Goal: Information Seeking & Learning: Learn about a topic

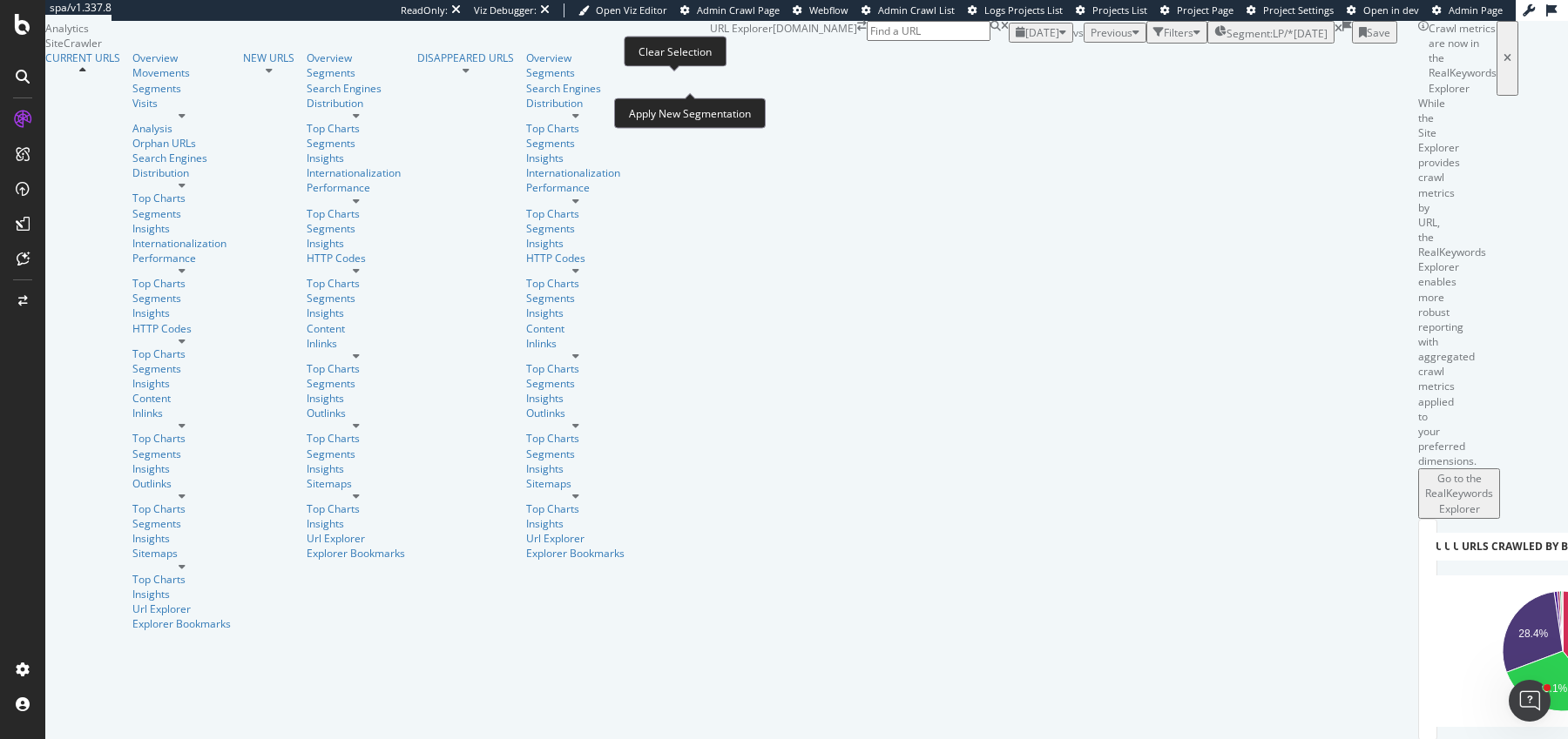
click at [1334, 34] on icon at bounding box center [1338, 29] width 8 height 10
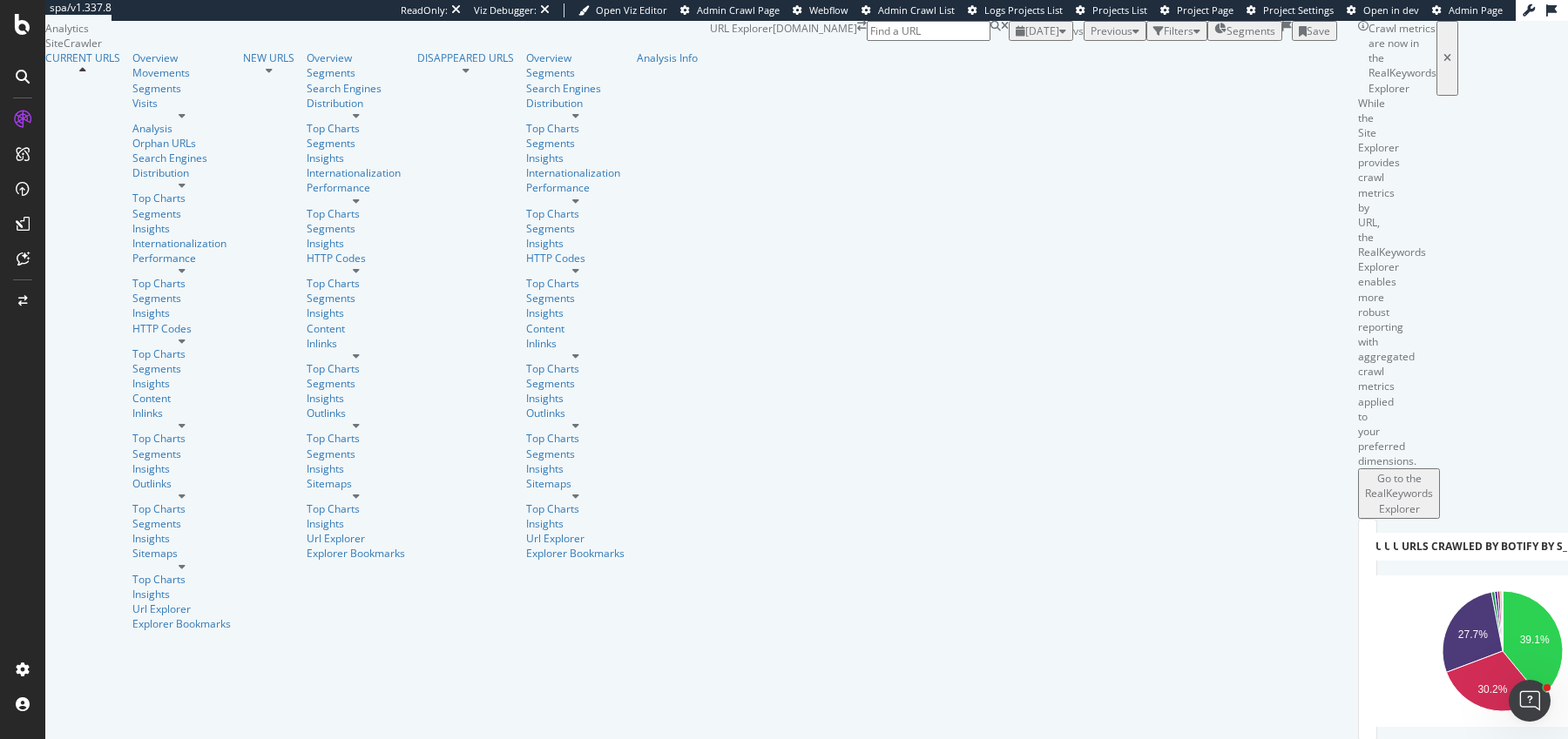
click at [1015, 38] on div "[DATE]" at bounding box center [1041, 31] width 51 height 15
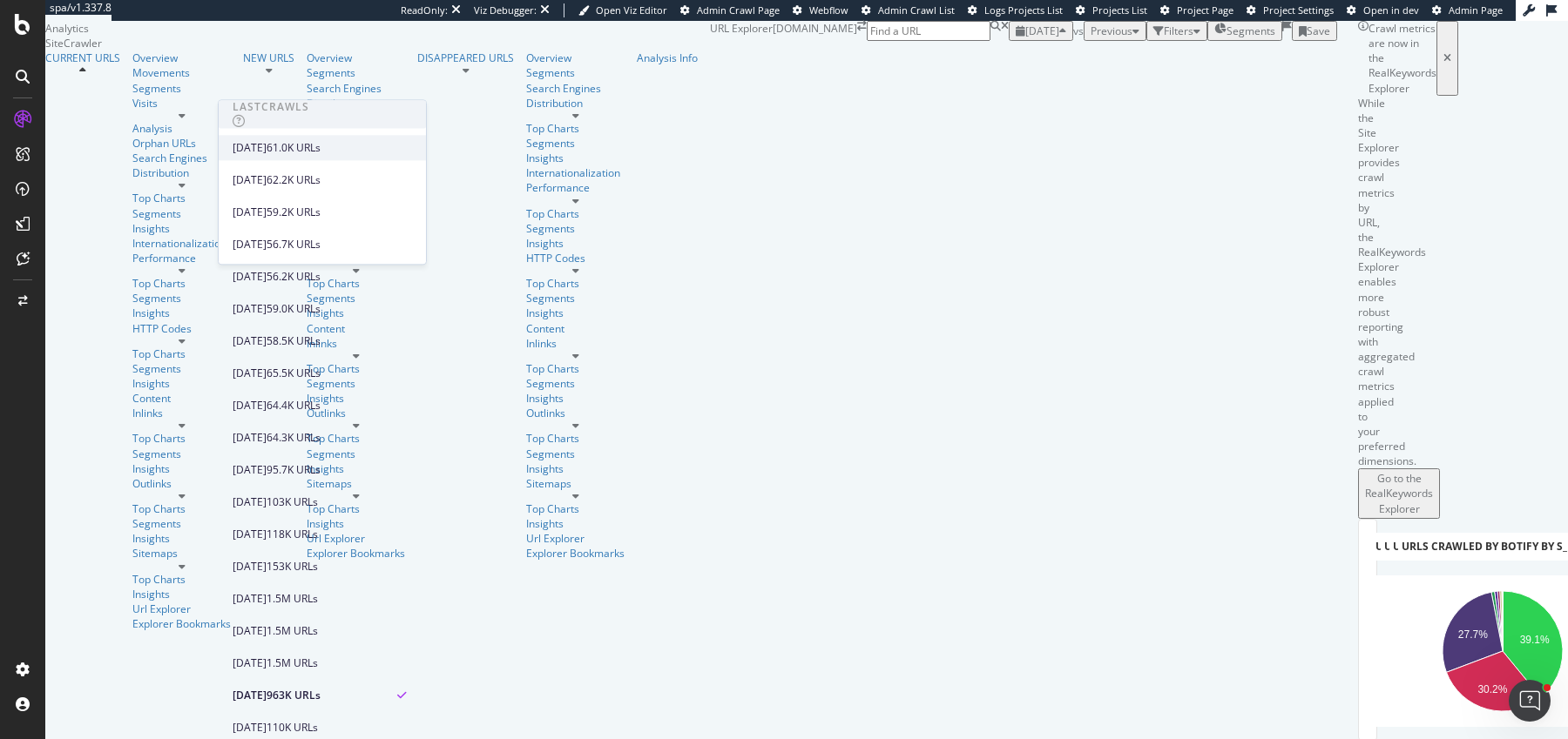
click at [302, 135] on div "[DATE] 61.0K URLs" at bounding box center [322, 147] width 207 height 25
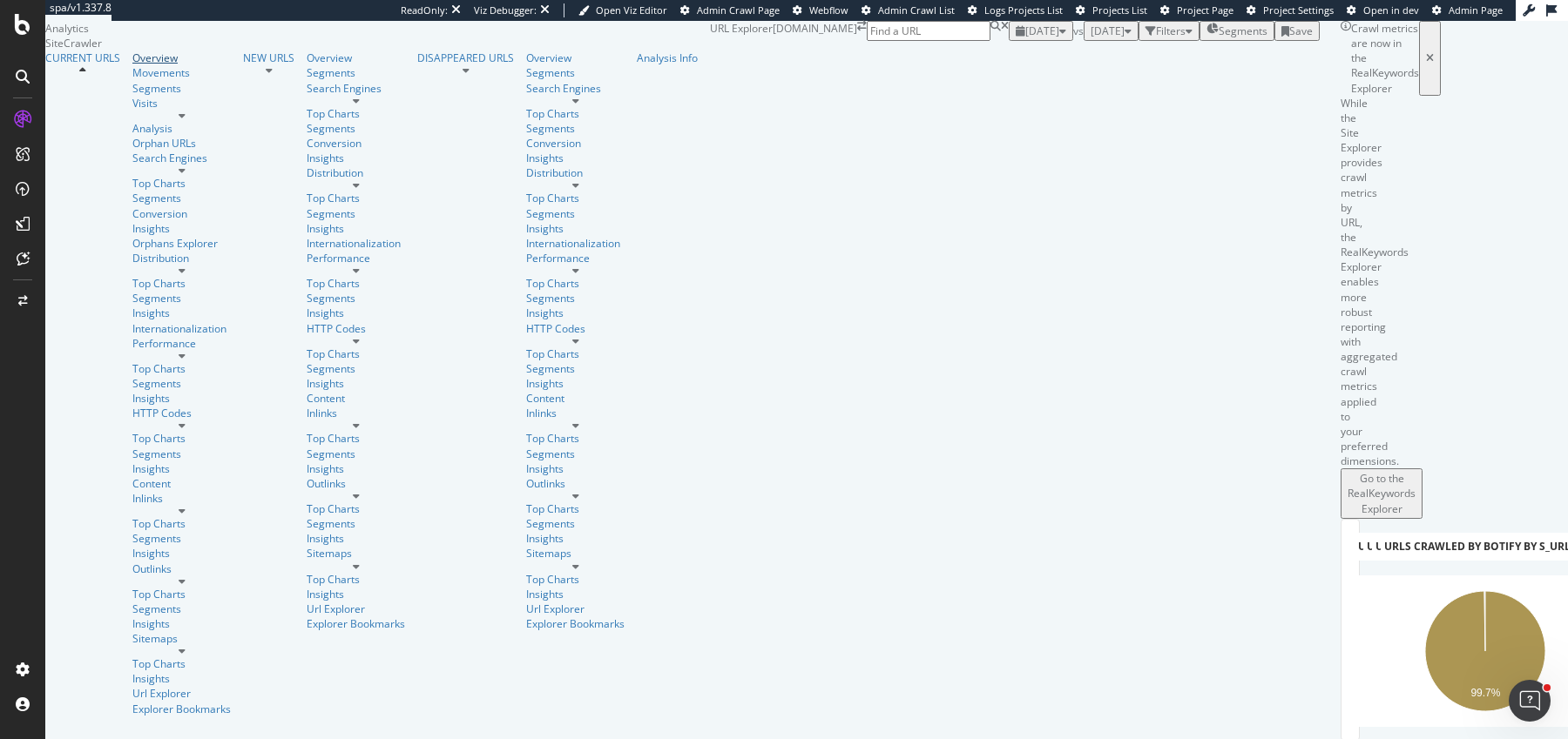
click at [132, 65] on div "Overview" at bounding box center [181, 58] width 98 height 15
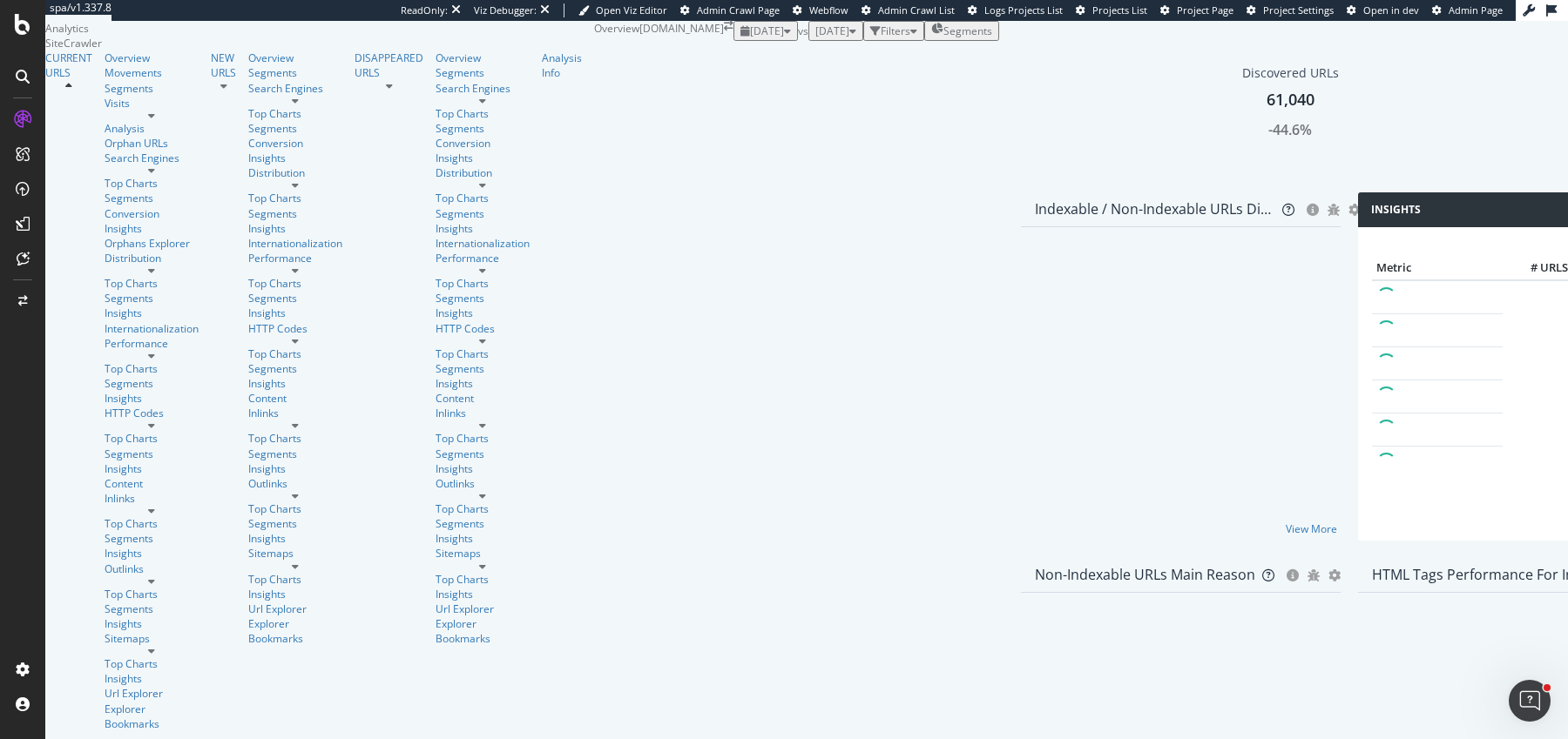
click at [740, 38] on div "[DATE]" at bounding box center [765, 31] width 51 height 15
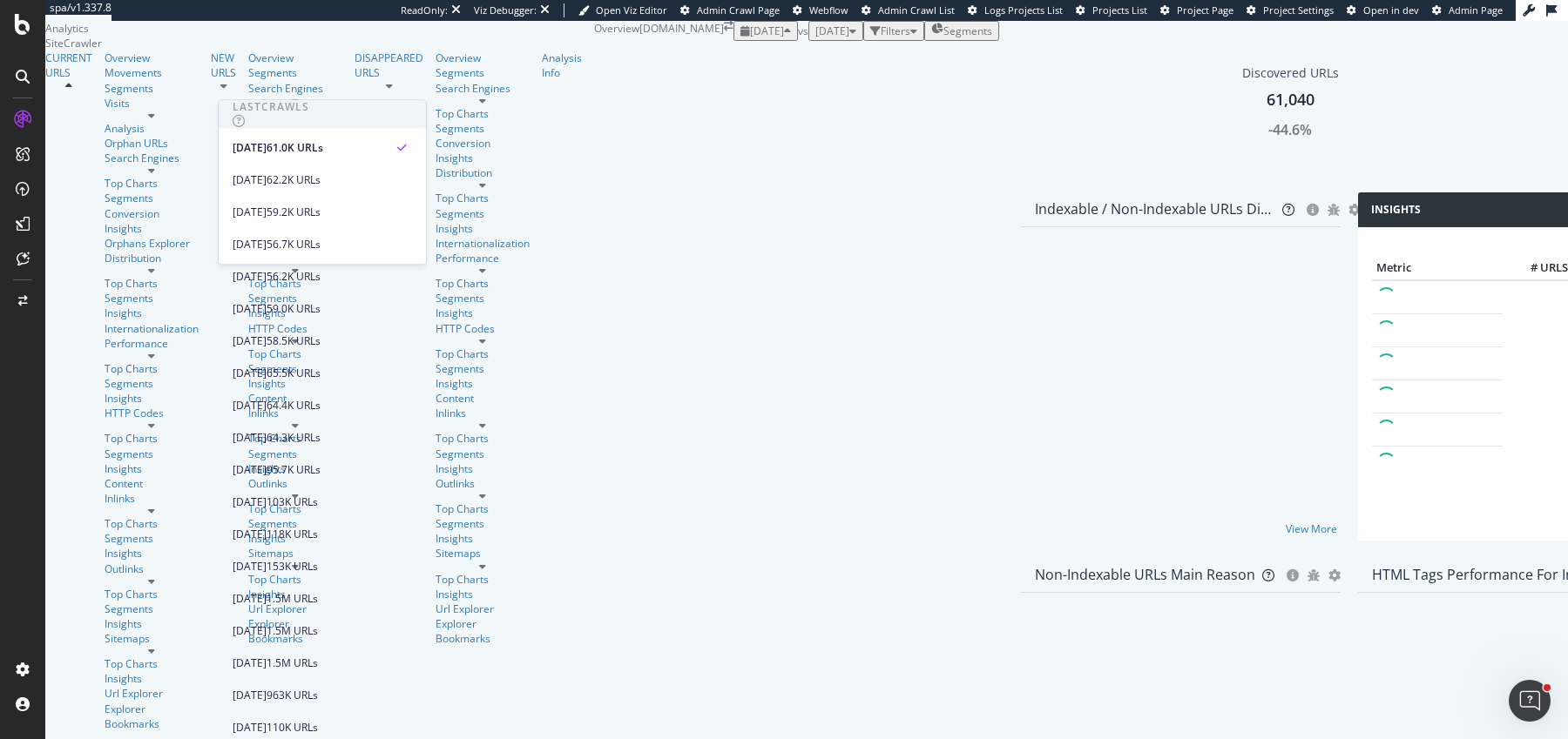
click at [740, 38] on div "[DATE]" at bounding box center [765, 31] width 51 height 15
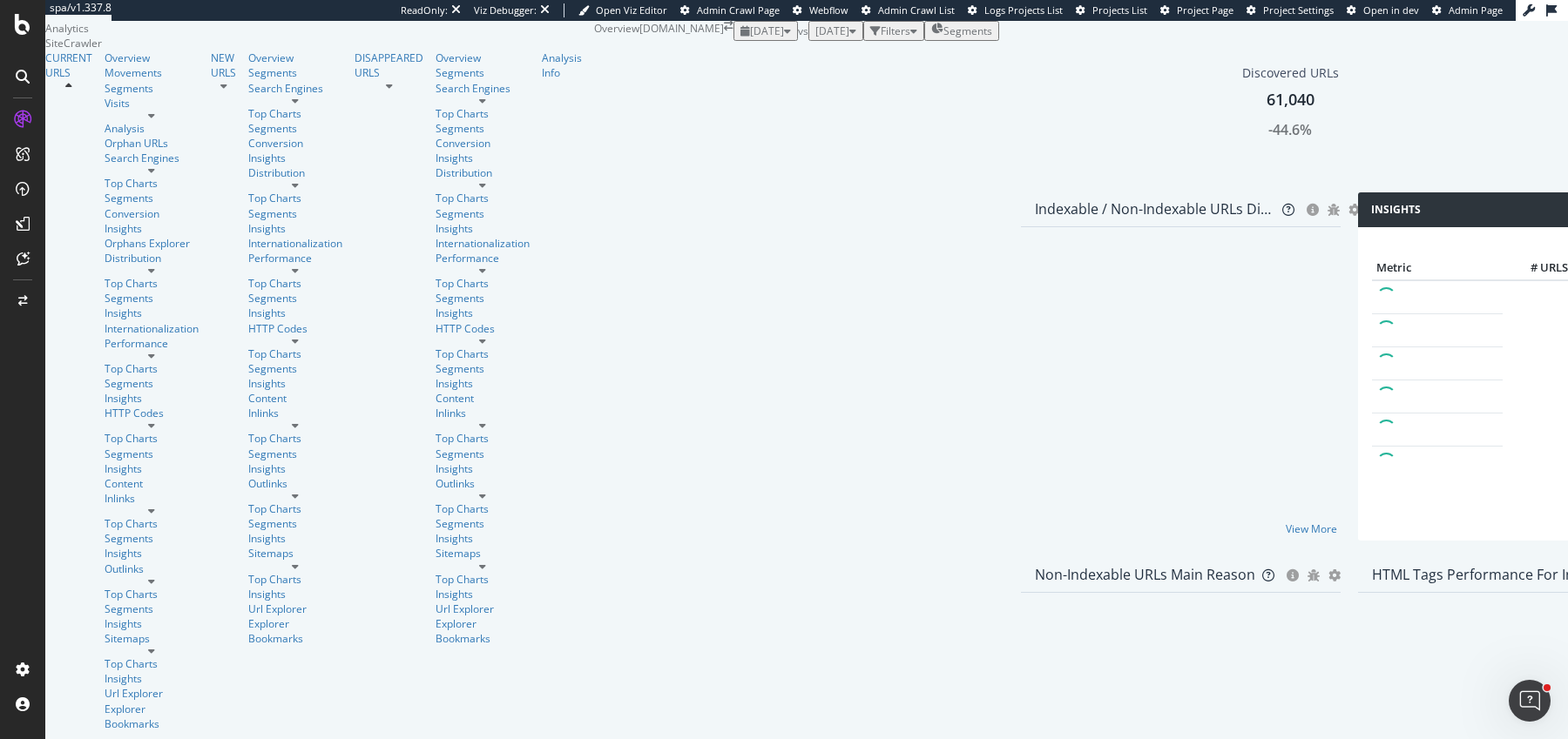
click at [740, 38] on div "[DATE]" at bounding box center [765, 31] width 51 height 15
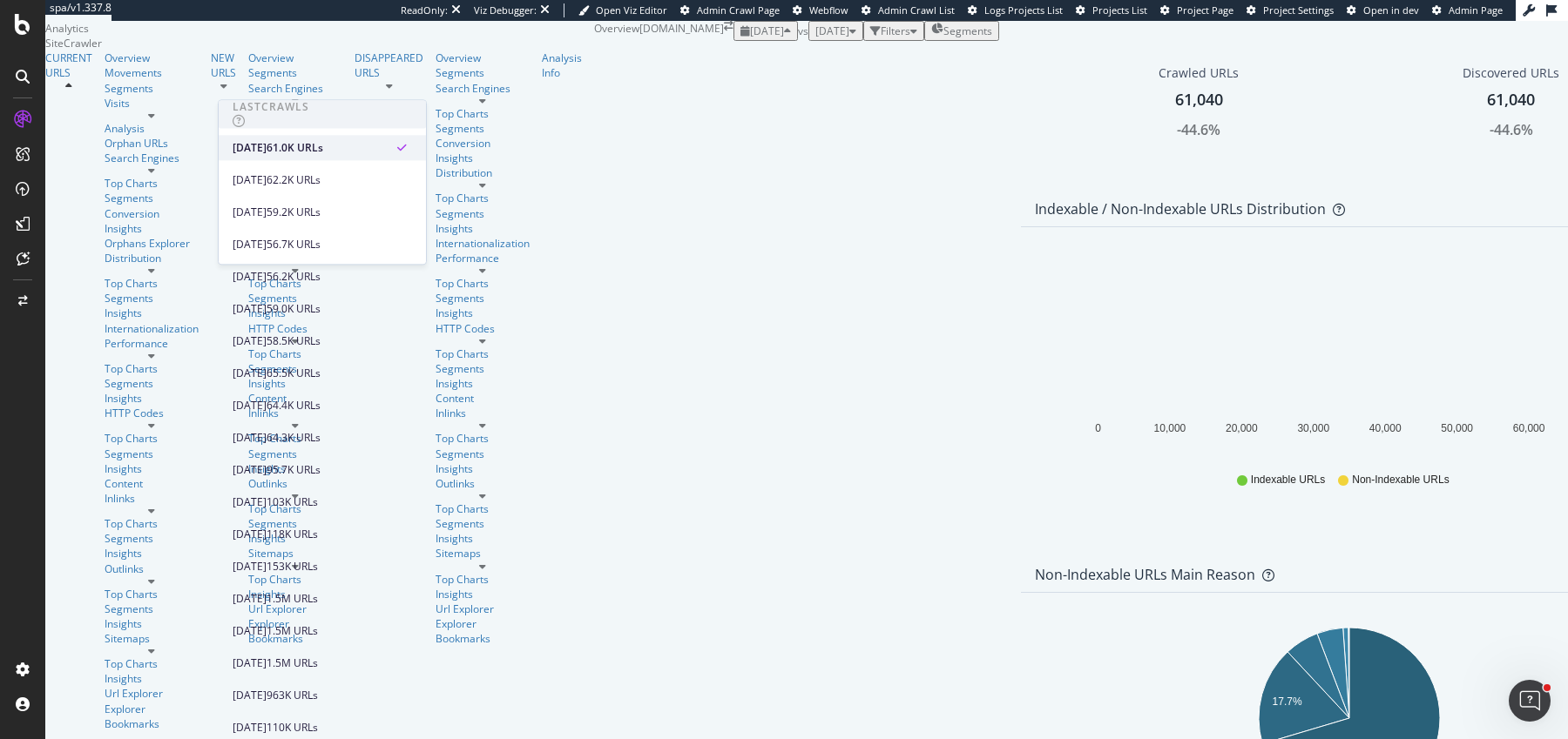
scroll to position [371, 0]
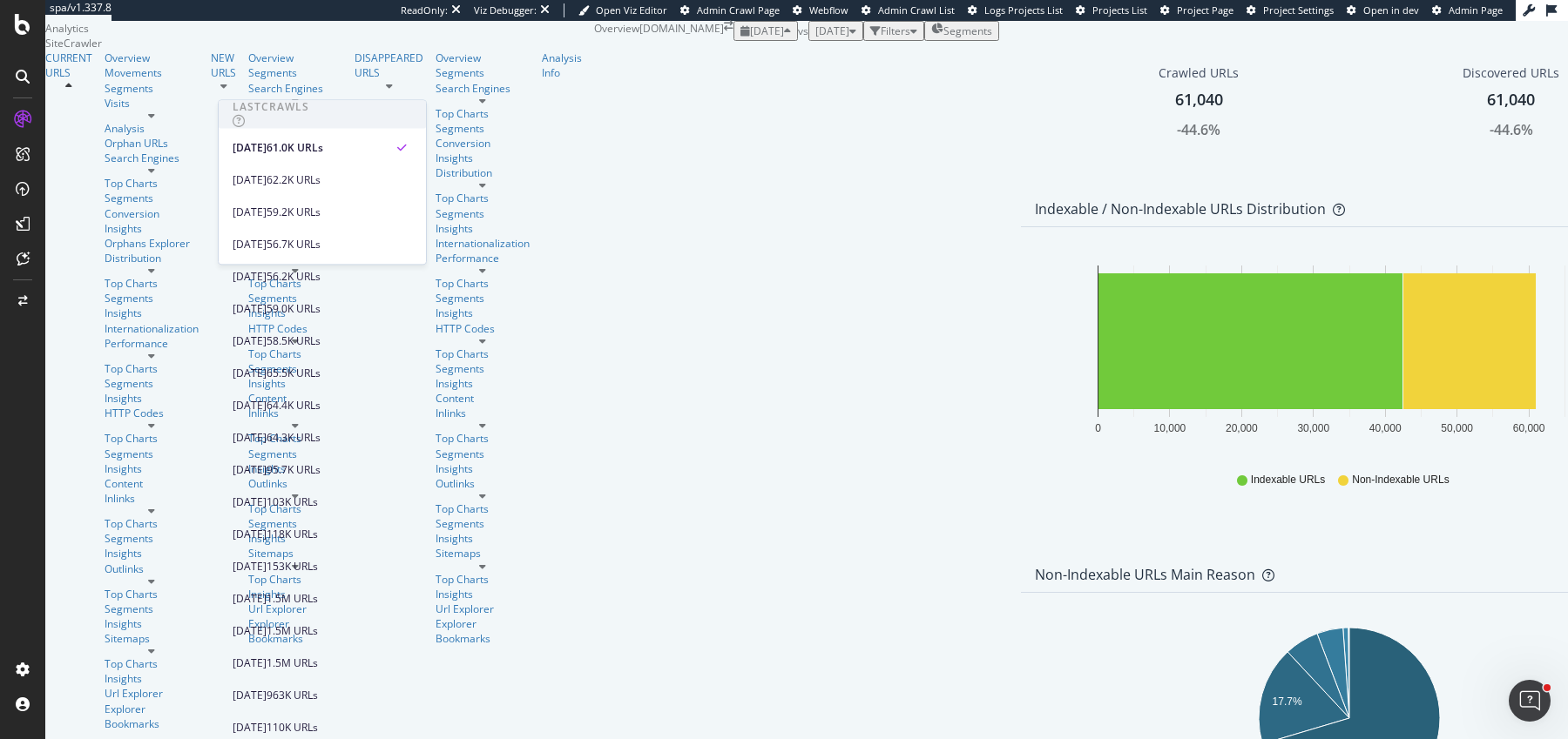
click at [750, 38] on span "[DATE]" at bounding box center [766, 31] width 34 height 15
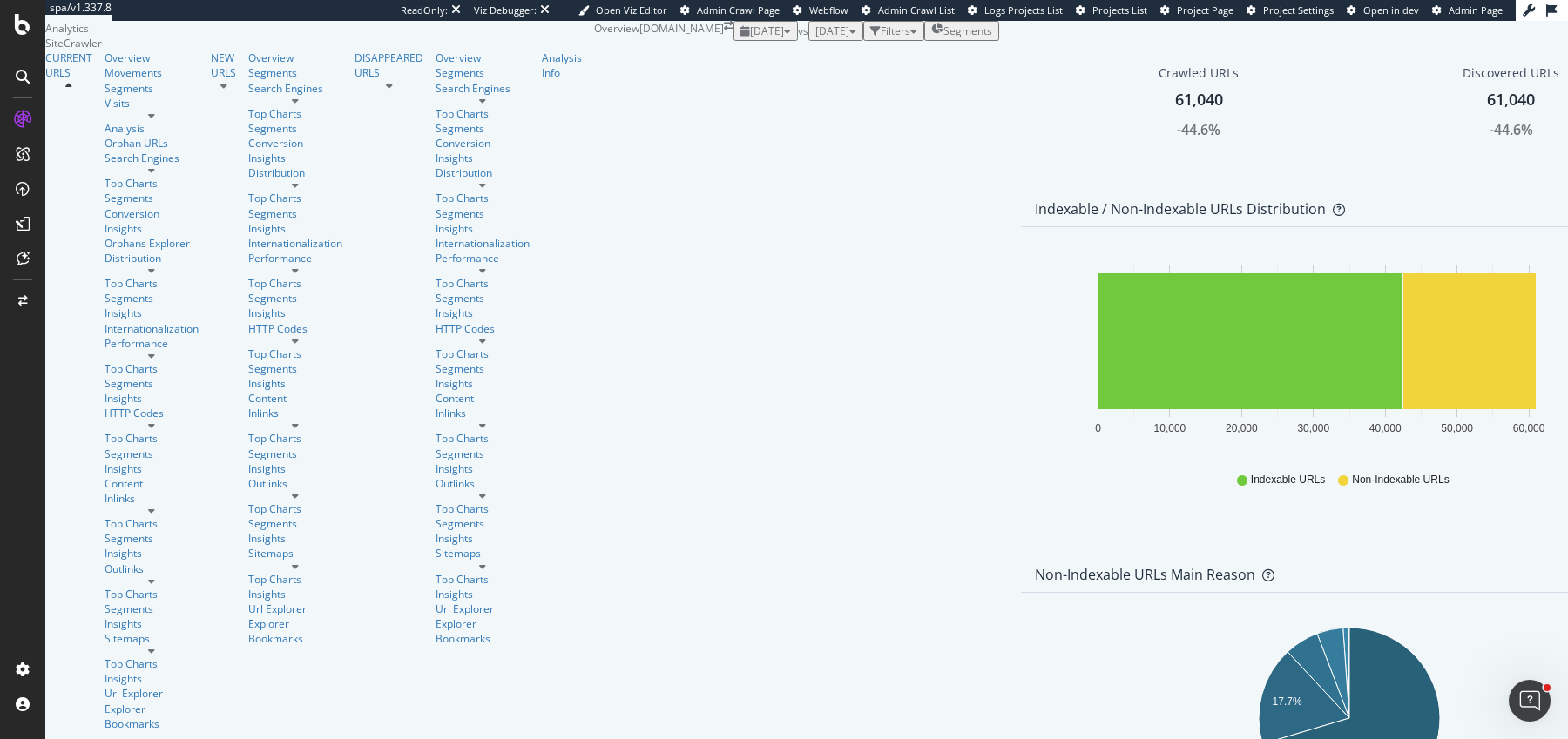
scroll to position [273, 0]
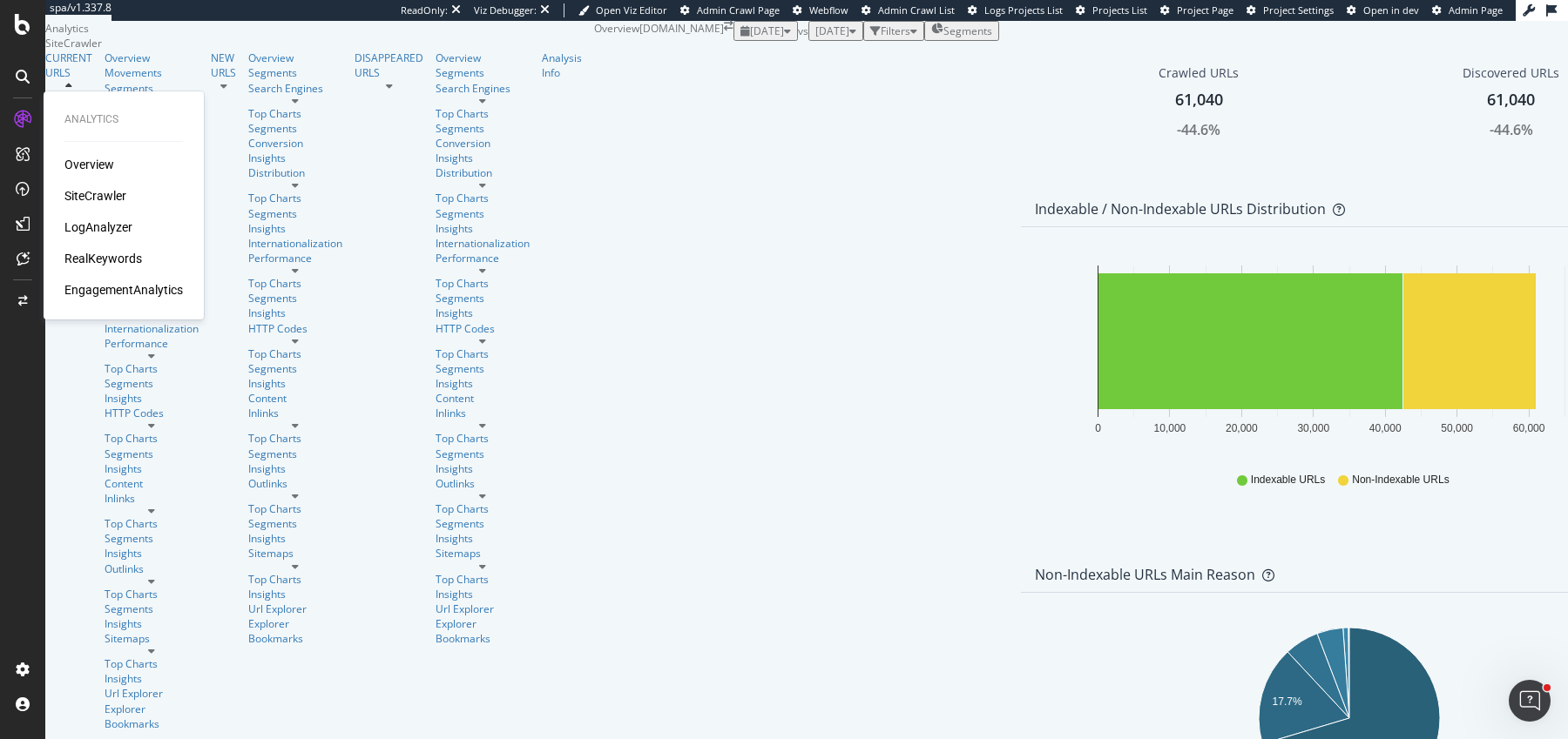
click at [97, 259] on div "RealKeywords" at bounding box center [103, 259] width 78 height 17
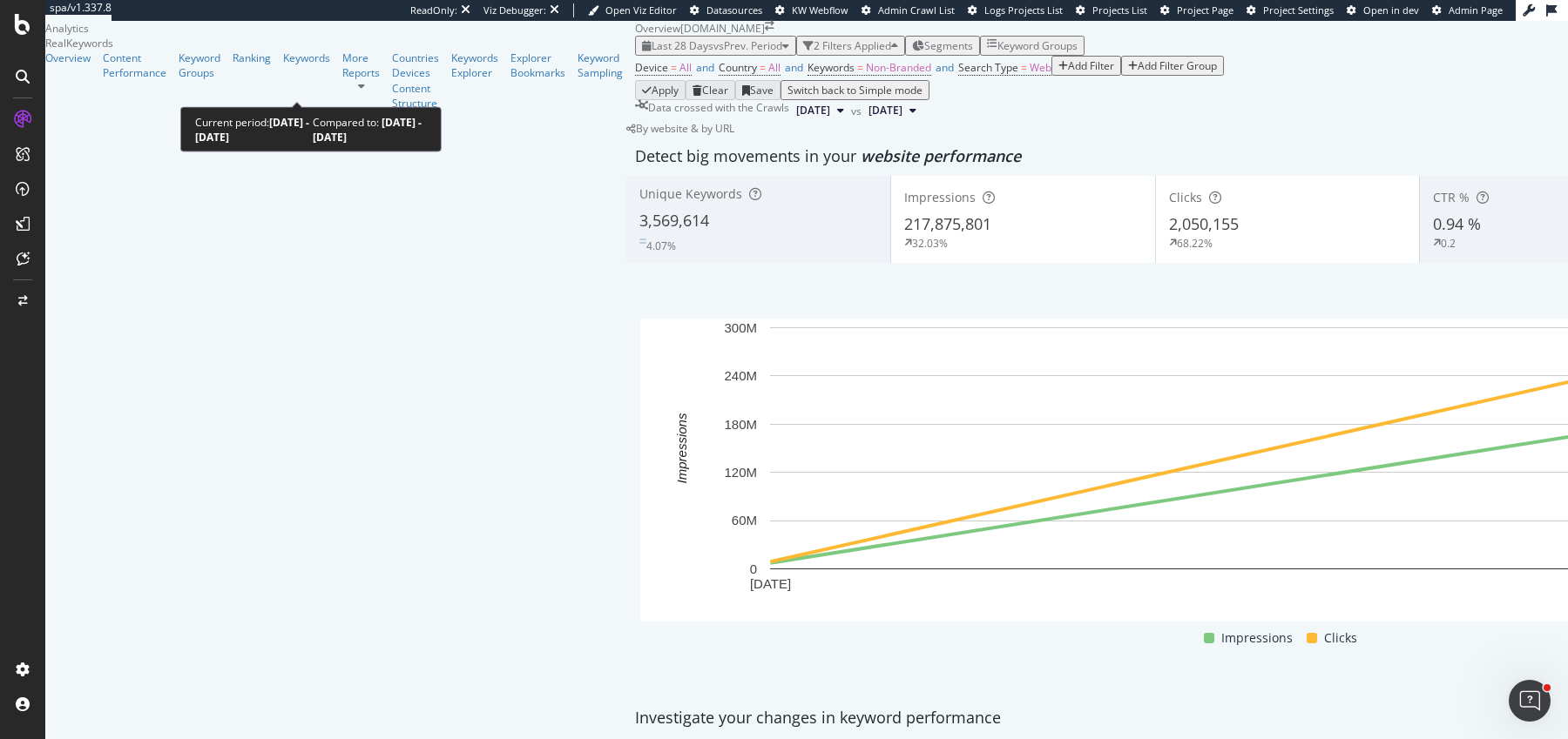
click at [641, 53] on div "Last 28 Days vs Prev. Period" at bounding box center [715, 45] width 147 height 15
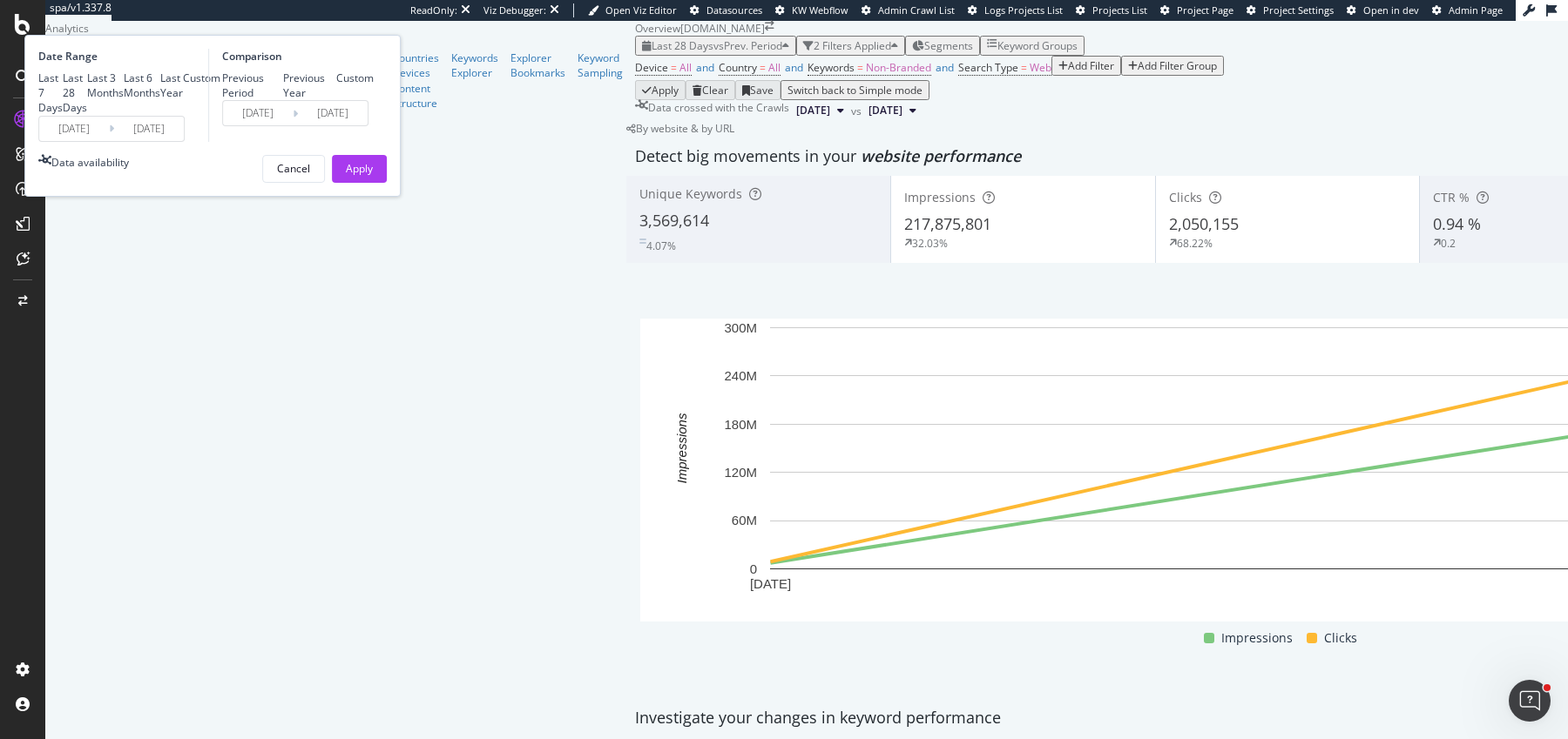
click at [160, 100] on div "Last 6 Months" at bounding box center [142, 85] width 37 height 30
type input "[DATE]"
click at [373, 176] on div "Apply" at bounding box center [359, 168] width 27 height 15
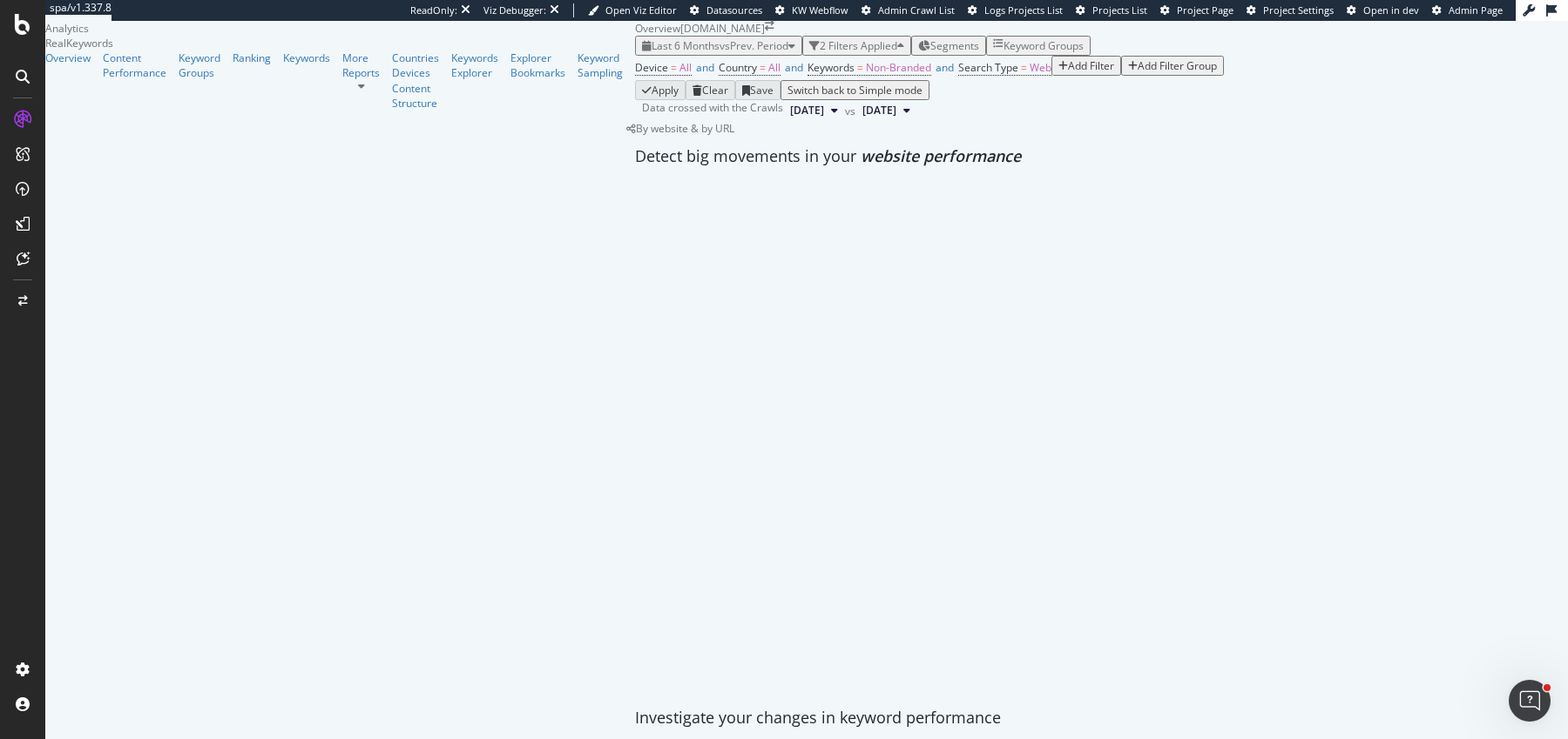
click at [635, 80] on div "Device = All and Country = All and Keywords = Non-Branded and Search Type = Web…" at bounding box center [1101, 68] width 933 height 24
click at [865, 75] on span "Non-Branded" at bounding box center [898, 67] width 65 height 15
click at [476, 152] on div "Non-Branded Cancel Add filter Apply" at bounding box center [528, 141] width 260 height 20
click at [474, 149] on div "Non-Branded" at bounding box center [441, 141] width 72 height 15
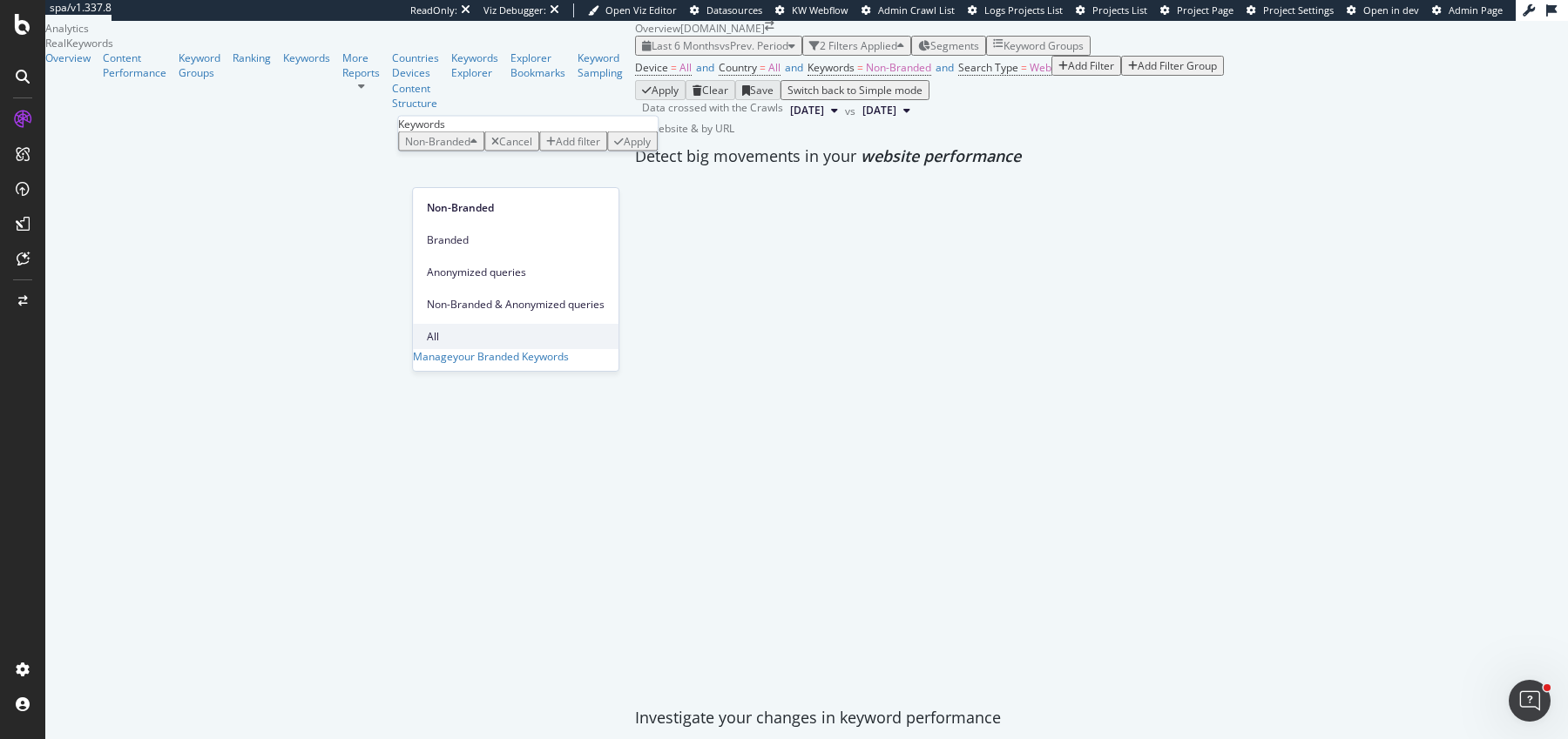
click at [434, 324] on div "All" at bounding box center [516, 336] width 206 height 25
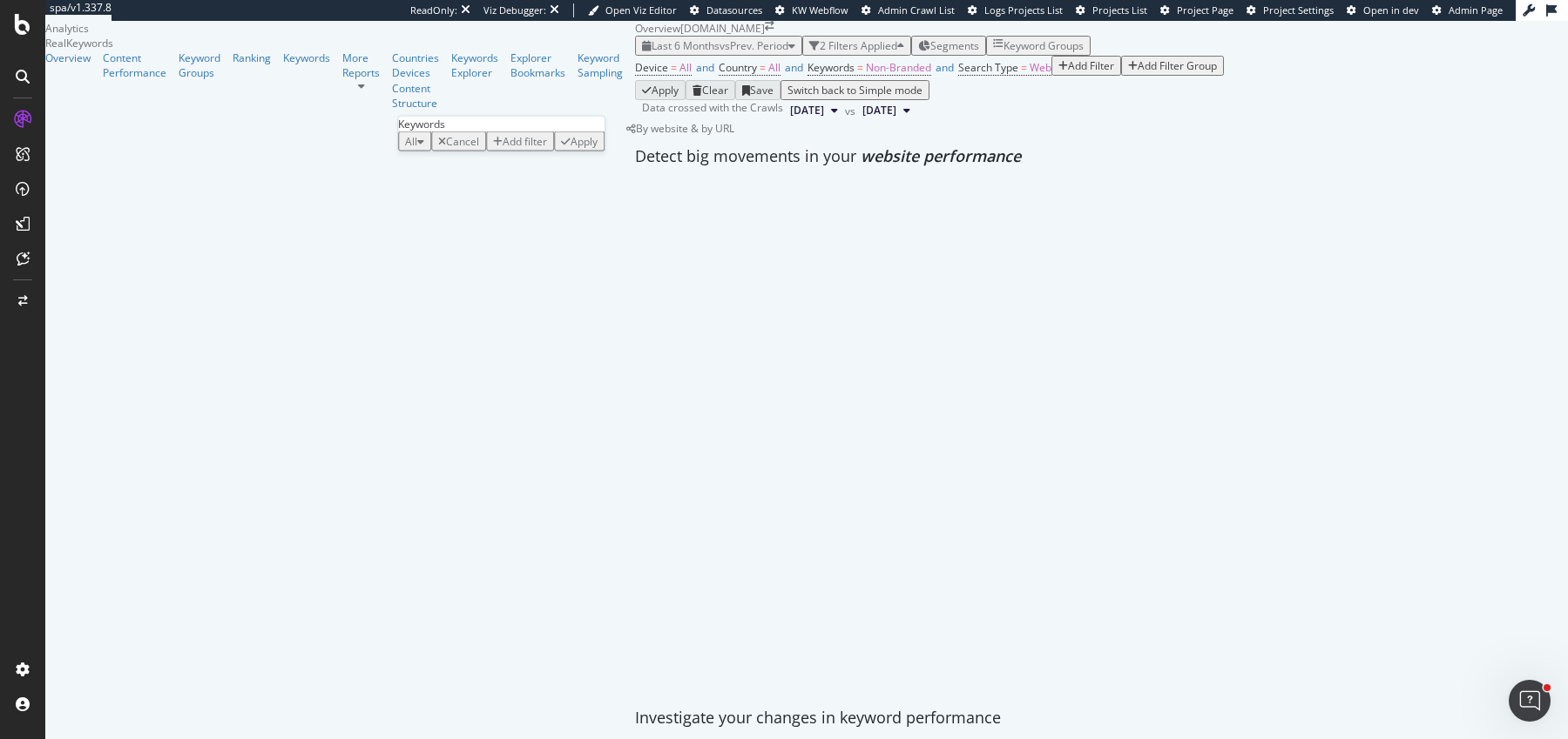
click at [569, 149] on div "Apply" at bounding box center [580, 141] width 37 height 15
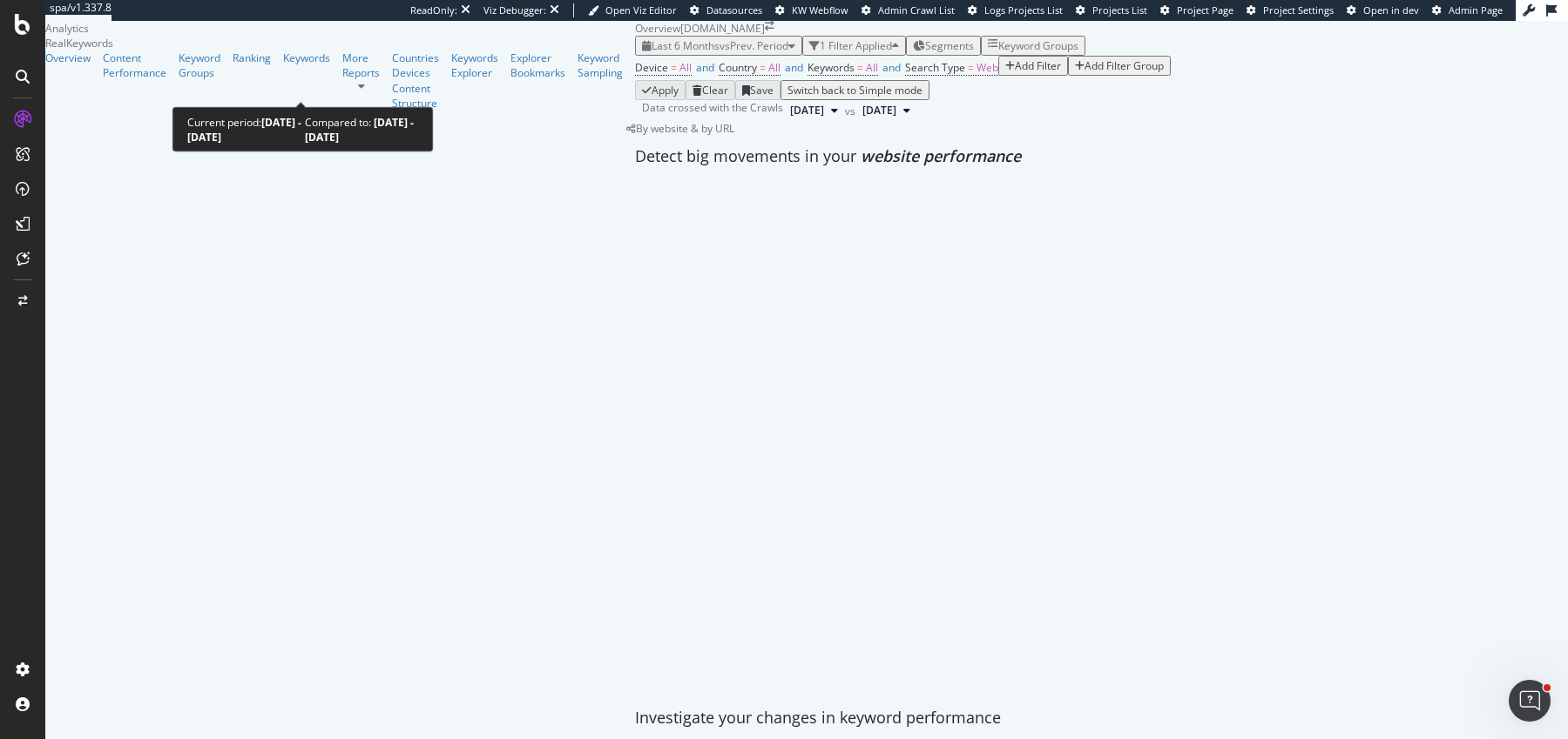
click at [651, 53] on span "Last 6 Months" at bounding box center [685, 45] width 68 height 15
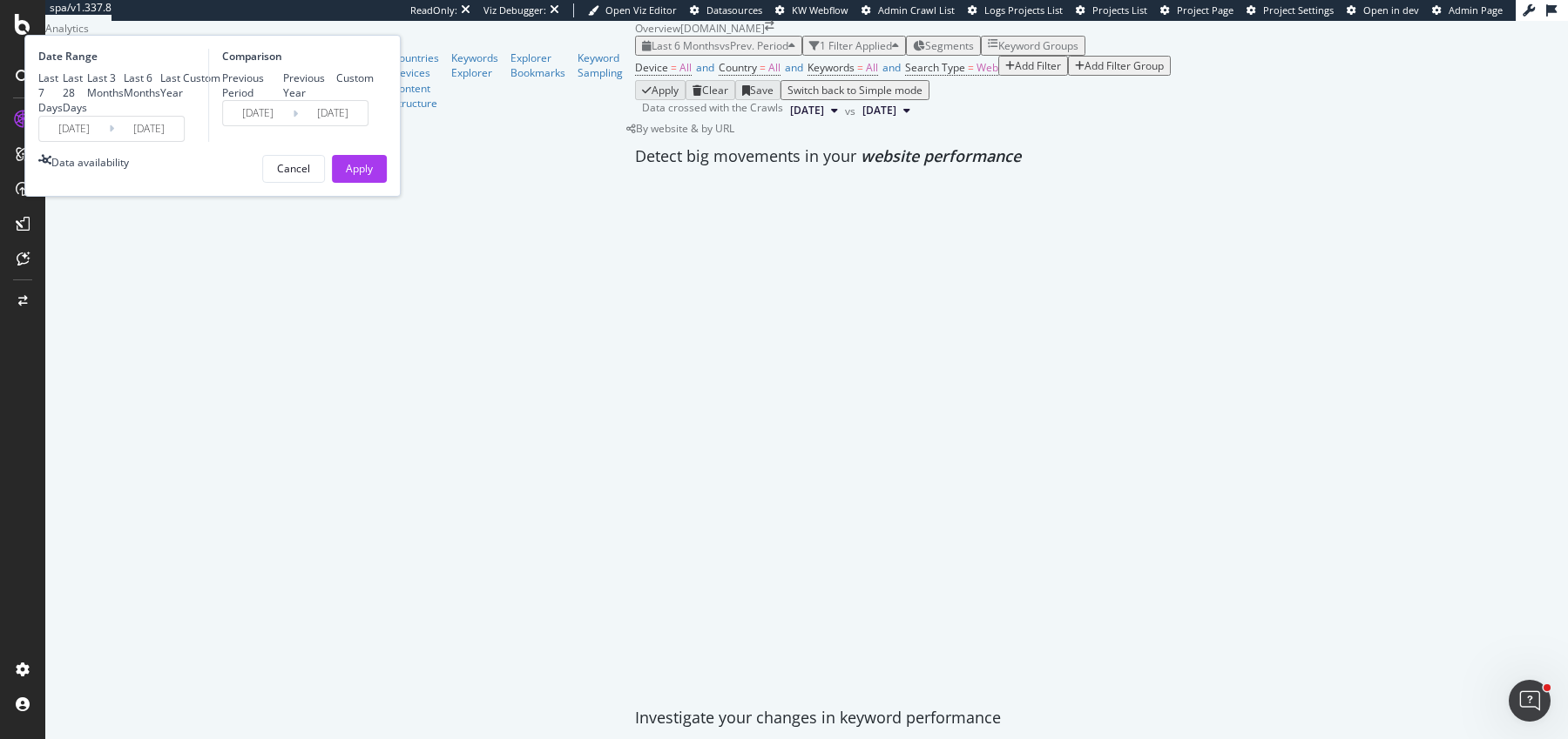
click at [374, 100] on div "Previous Period Previous Year Custom" at bounding box center [298, 85] width 152 height 30
click at [337, 100] on div "Previous Year" at bounding box center [310, 85] width 54 height 30
type input "[DATE]"
click at [373, 176] on div "Apply" at bounding box center [359, 168] width 27 height 15
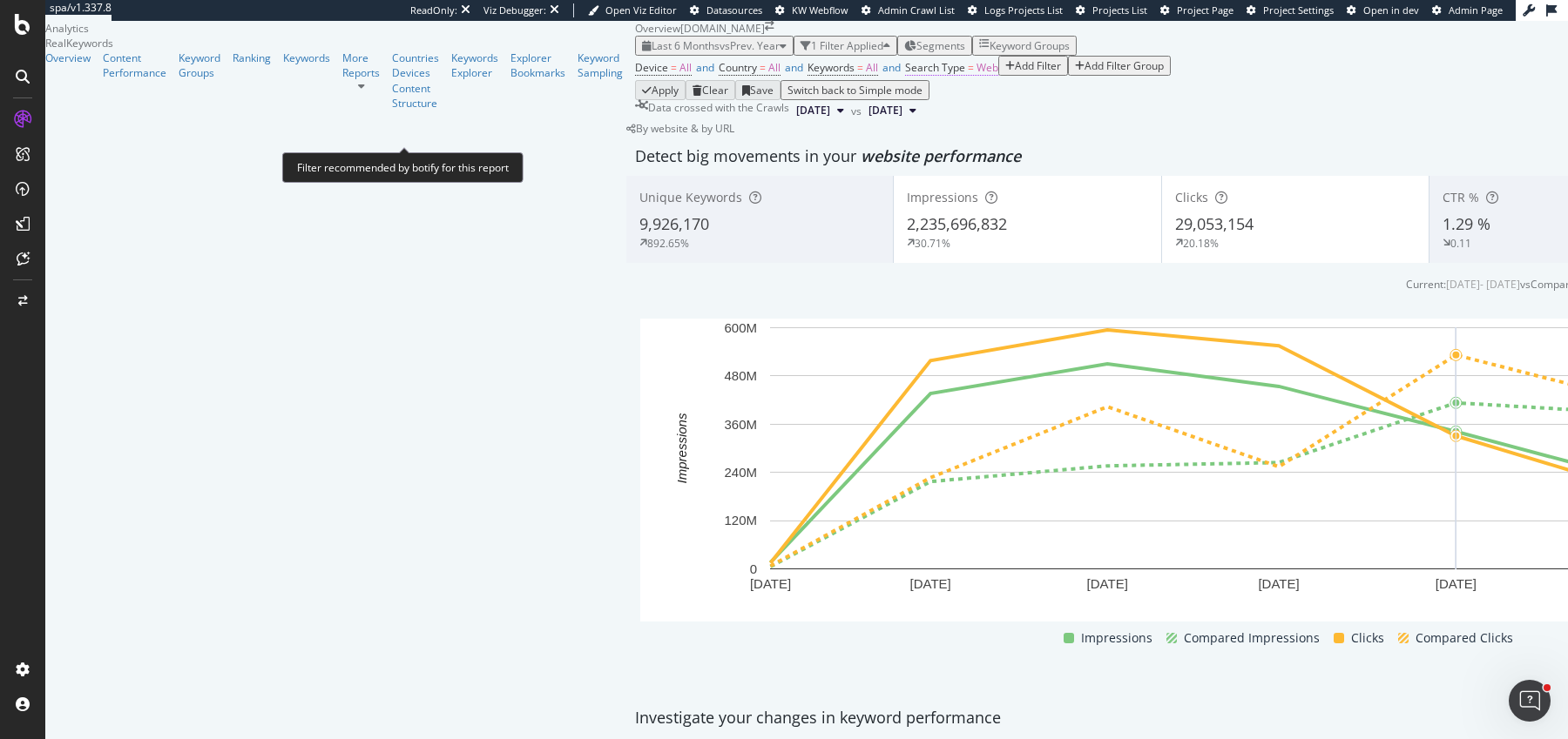
click at [905, 75] on span "Search Type" at bounding box center [934, 67] width 60 height 15
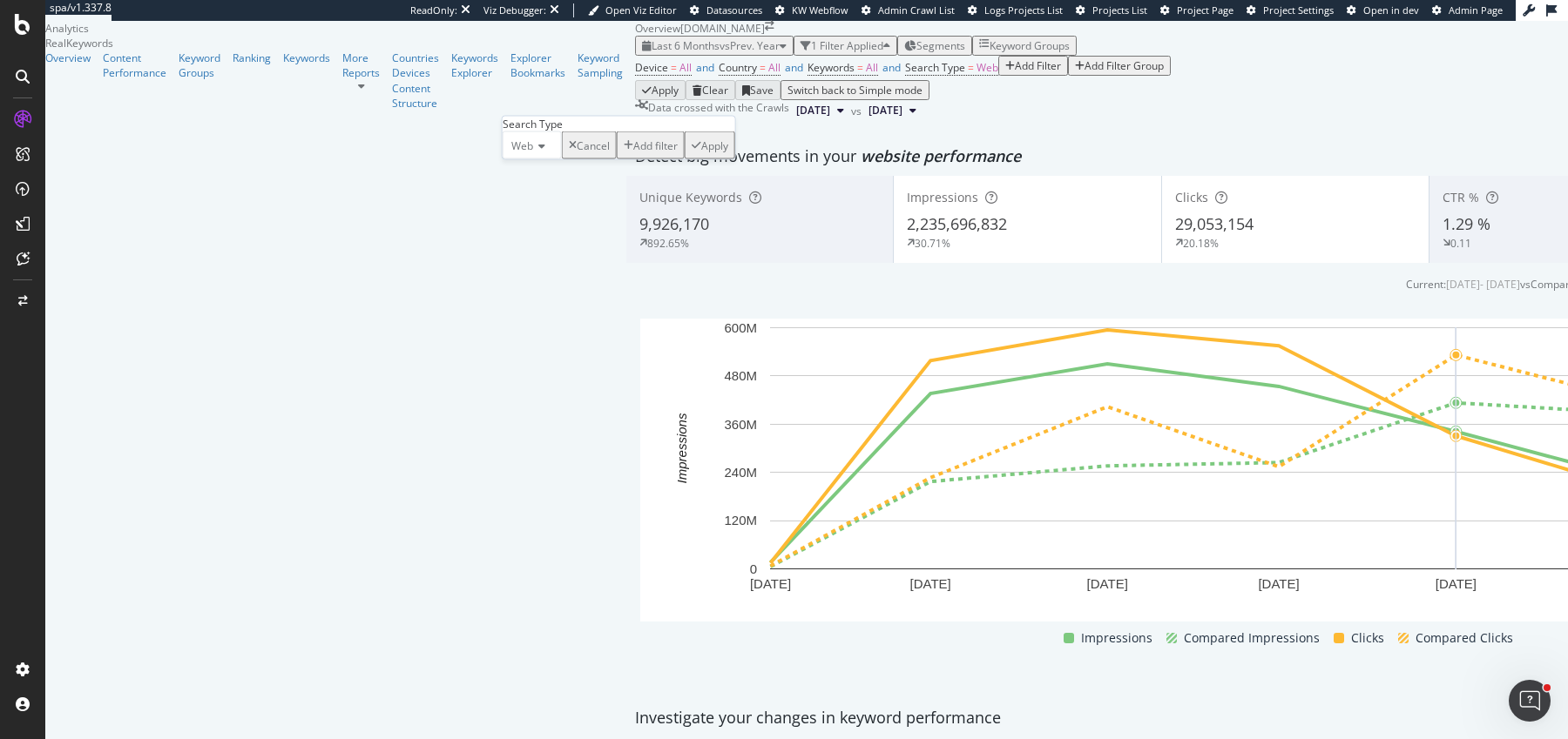
click at [553, 159] on div "Web" at bounding box center [533, 146] width 59 height 28
click at [561, 178] on div "All" at bounding box center [533, 168] width 58 height 18
click at [534, 152] on icon at bounding box center [530, 146] width 12 height 10
click at [552, 233] on div "Video" at bounding box center [527, 223] width 48 height 18
click at [696, 151] on div "button" at bounding box center [701, 146] width 10 height 10
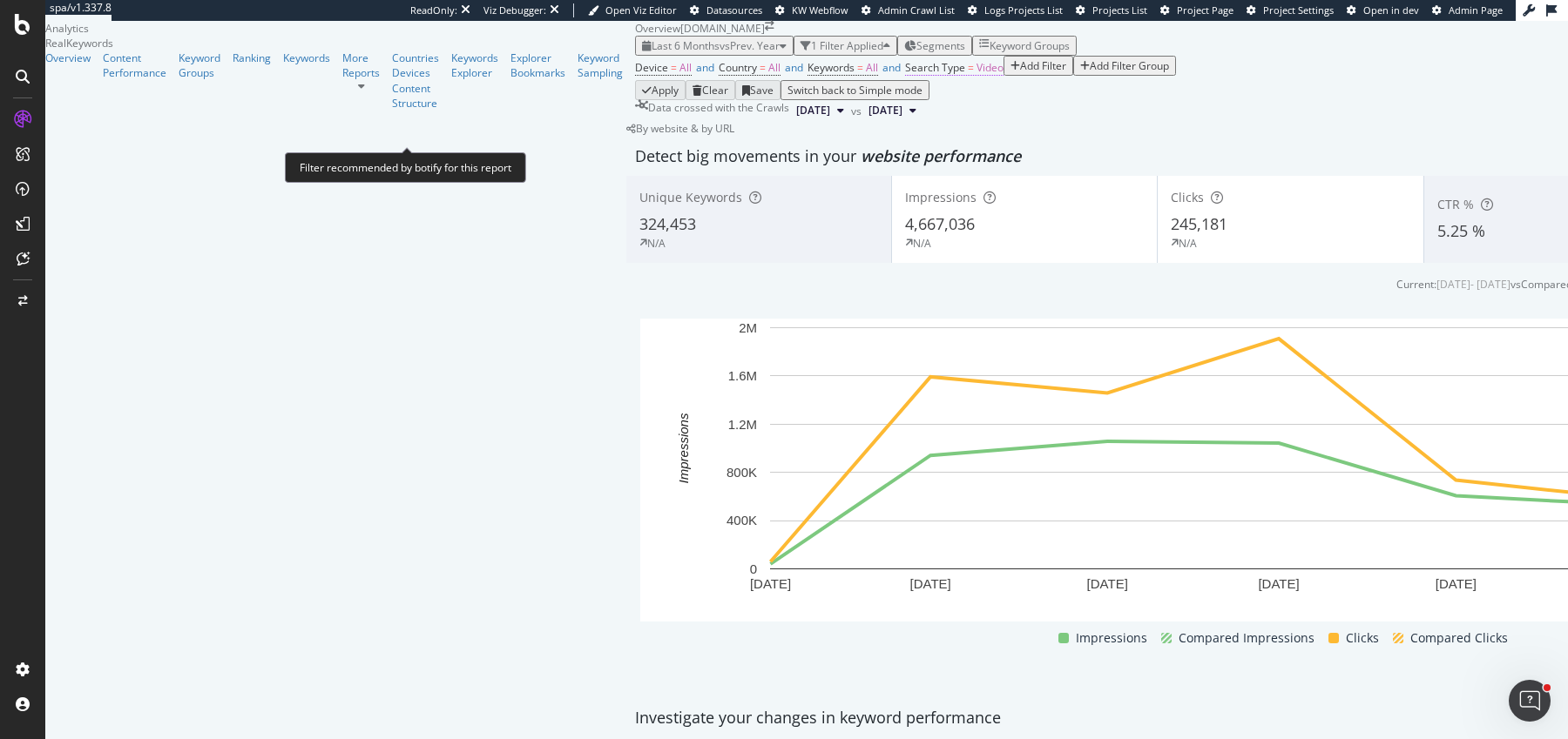
click at [905, 75] on span "Search Type" at bounding box center [934, 67] width 60 height 15
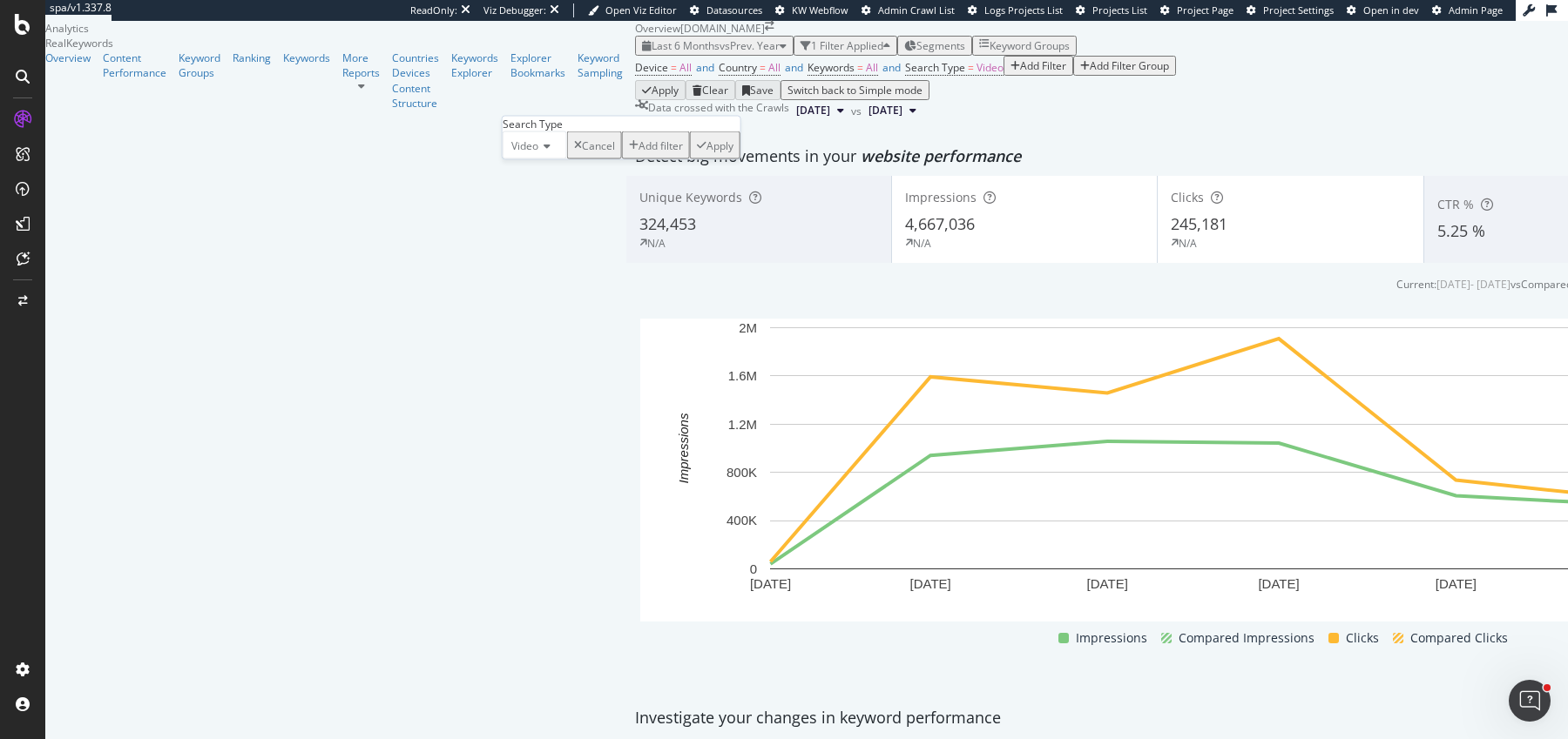
click at [551, 152] on icon at bounding box center [545, 146] width 12 height 10
click at [560, 178] on div "All" at bounding box center [535, 168] width 63 height 18
click at [696, 153] on div "Apply" at bounding box center [704, 145] width 27 height 15
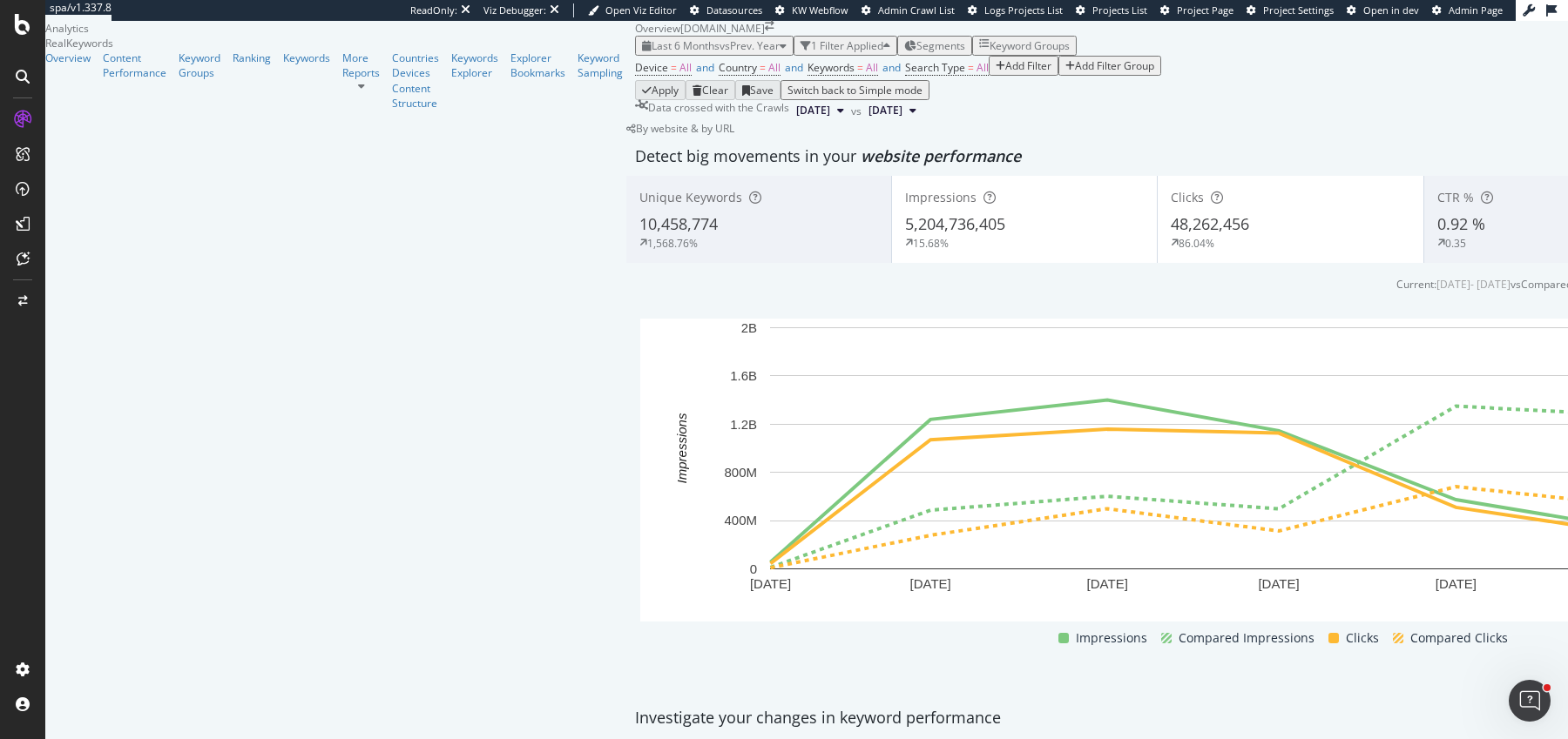
click at [860, 166] on span "website performance" at bounding box center [940, 156] width 160 height 21
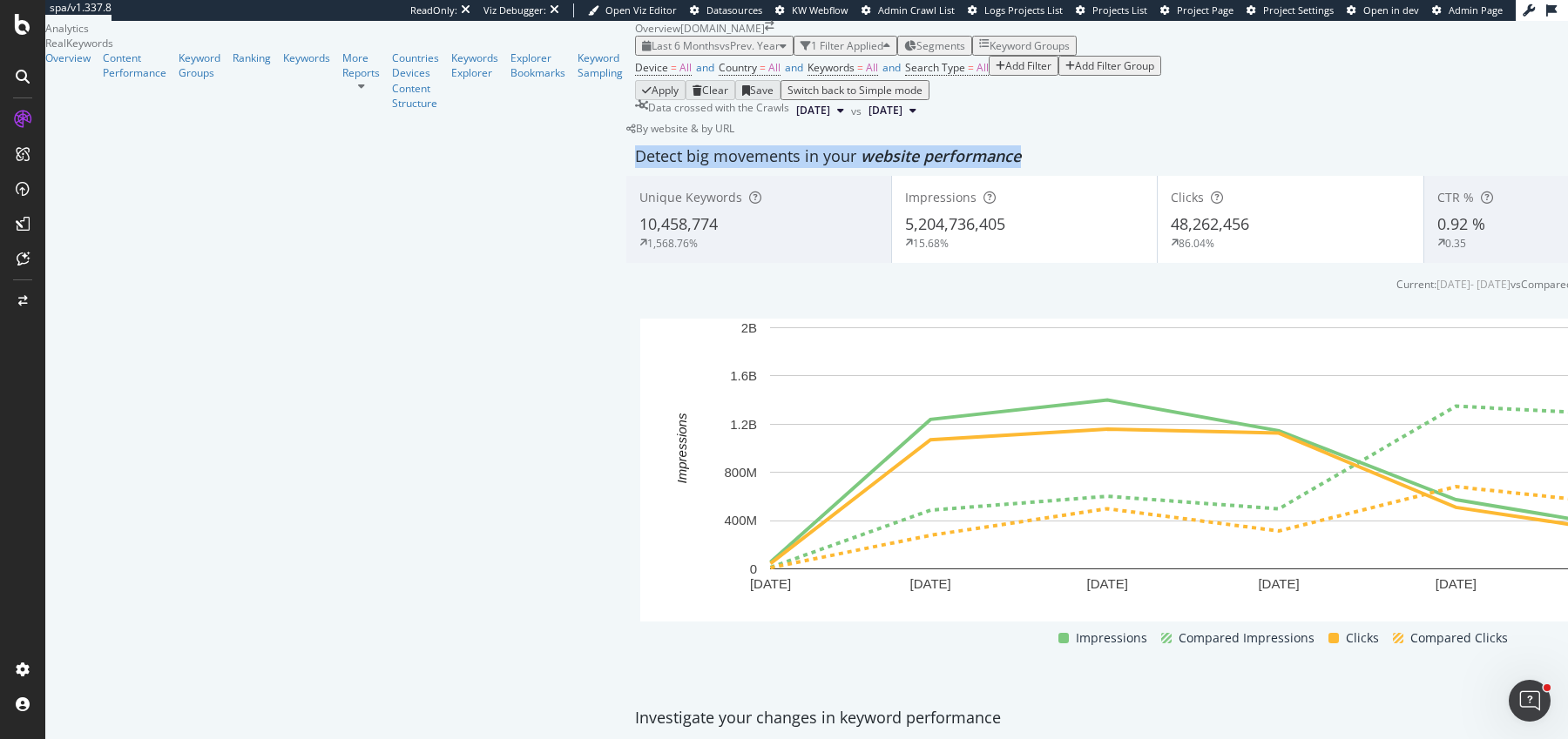
click at [860, 166] on span "website performance" at bounding box center [940, 156] width 160 height 21
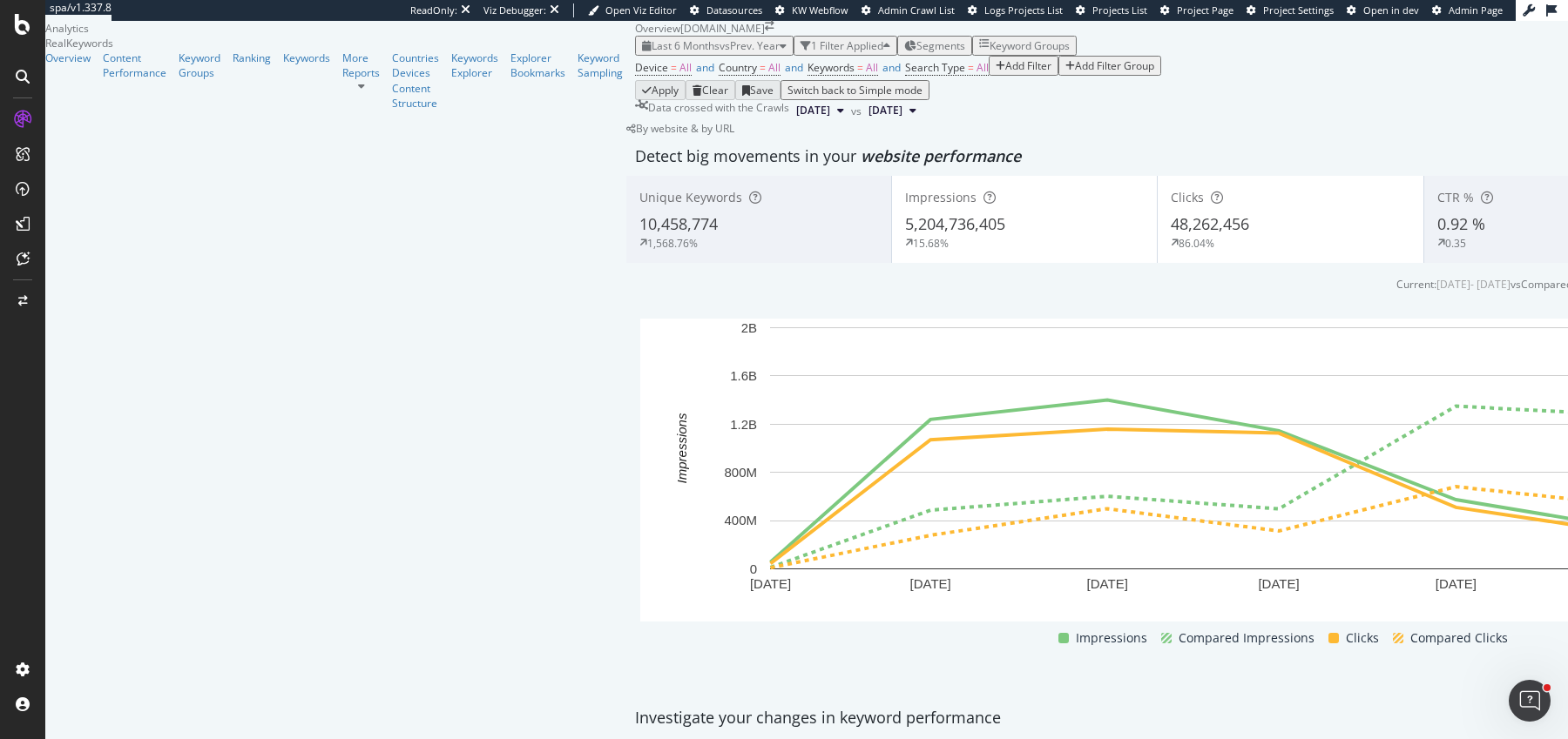
click at [635, 168] on div "Detect big movements in your website performance" at bounding box center [1289, 157] width 1310 height 23
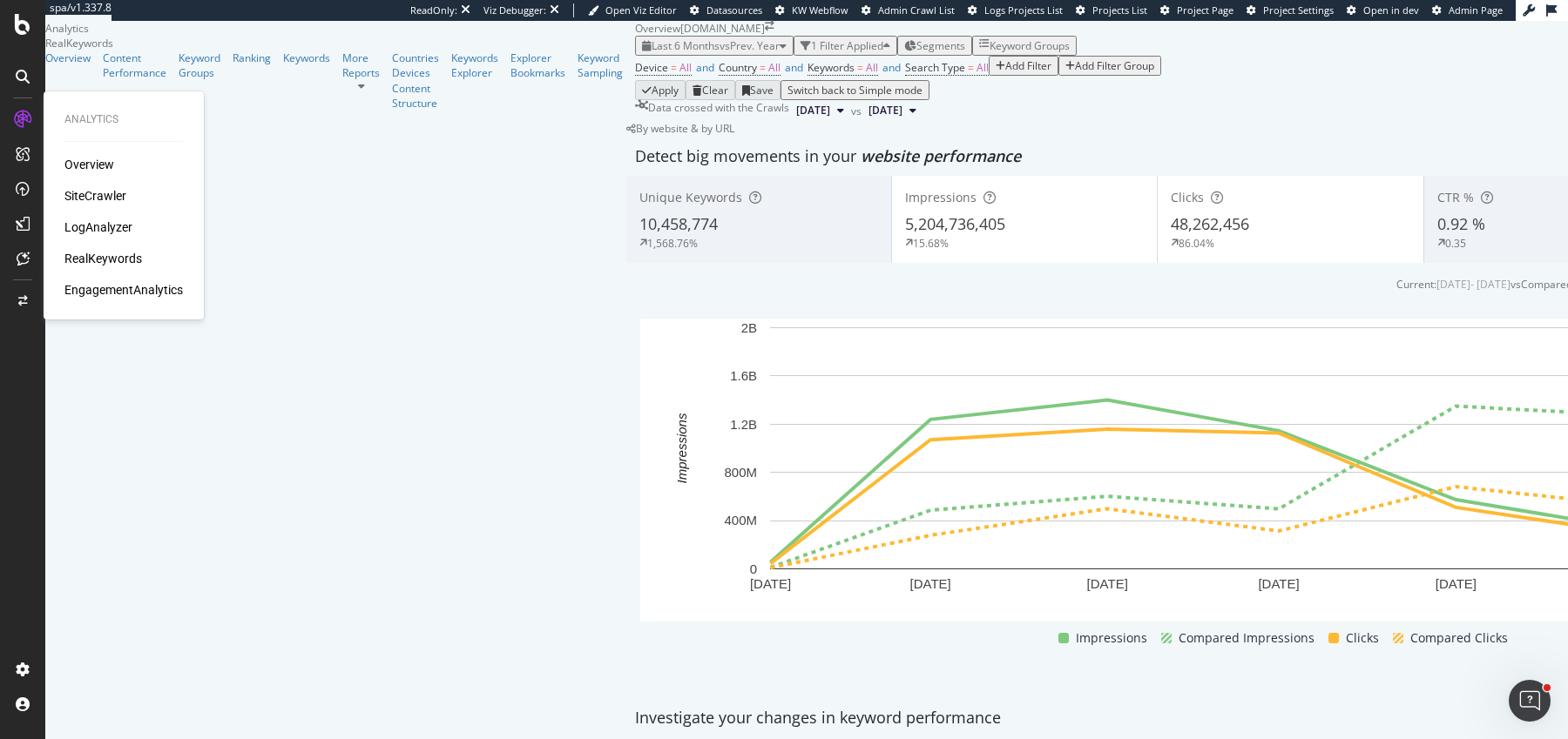
click at [105, 194] on div "SiteCrawler" at bounding box center [95, 196] width 62 height 17
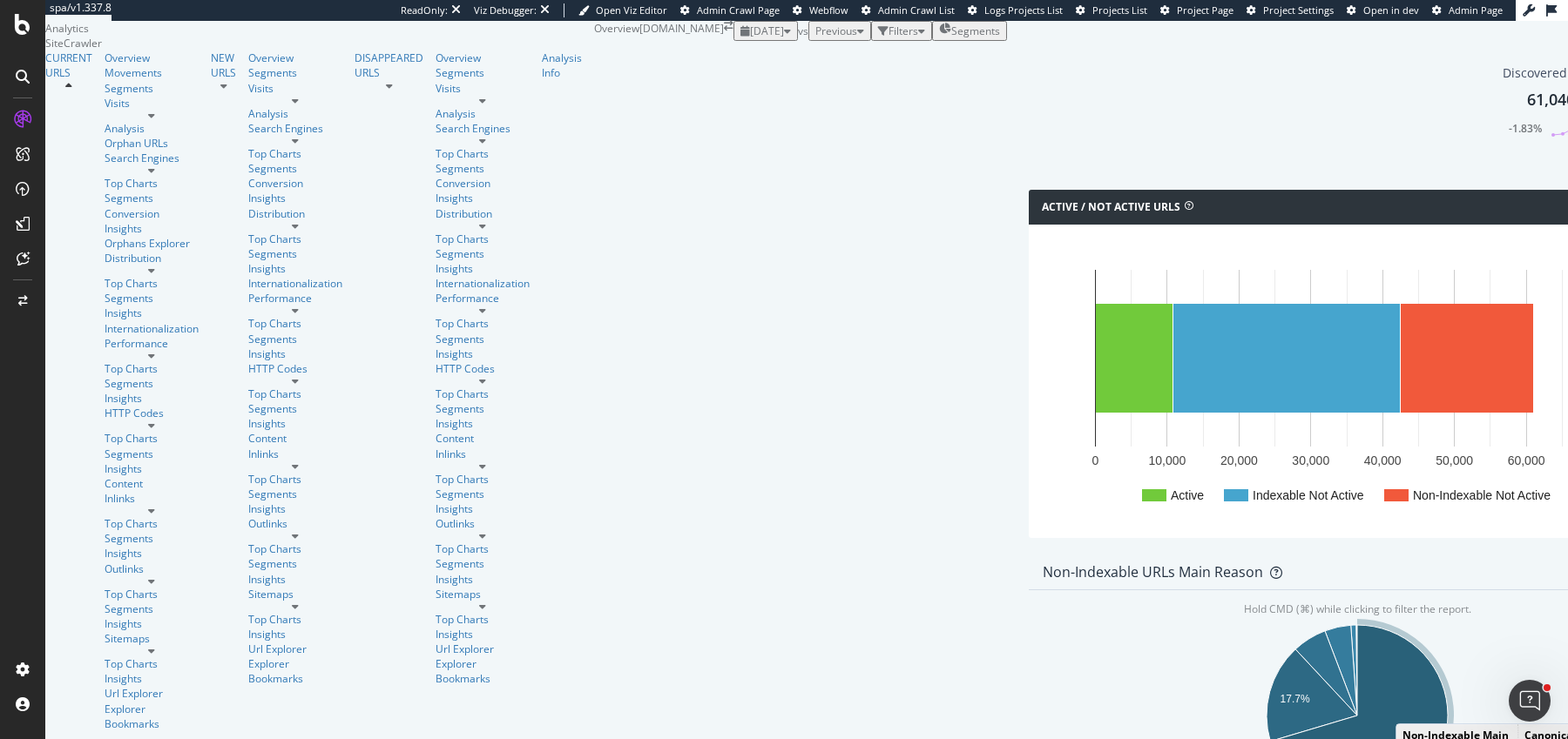
scroll to position [590, 0]
click at [1270, 625] on icon "A chart." at bounding box center [1359, 715] width 178 height 181
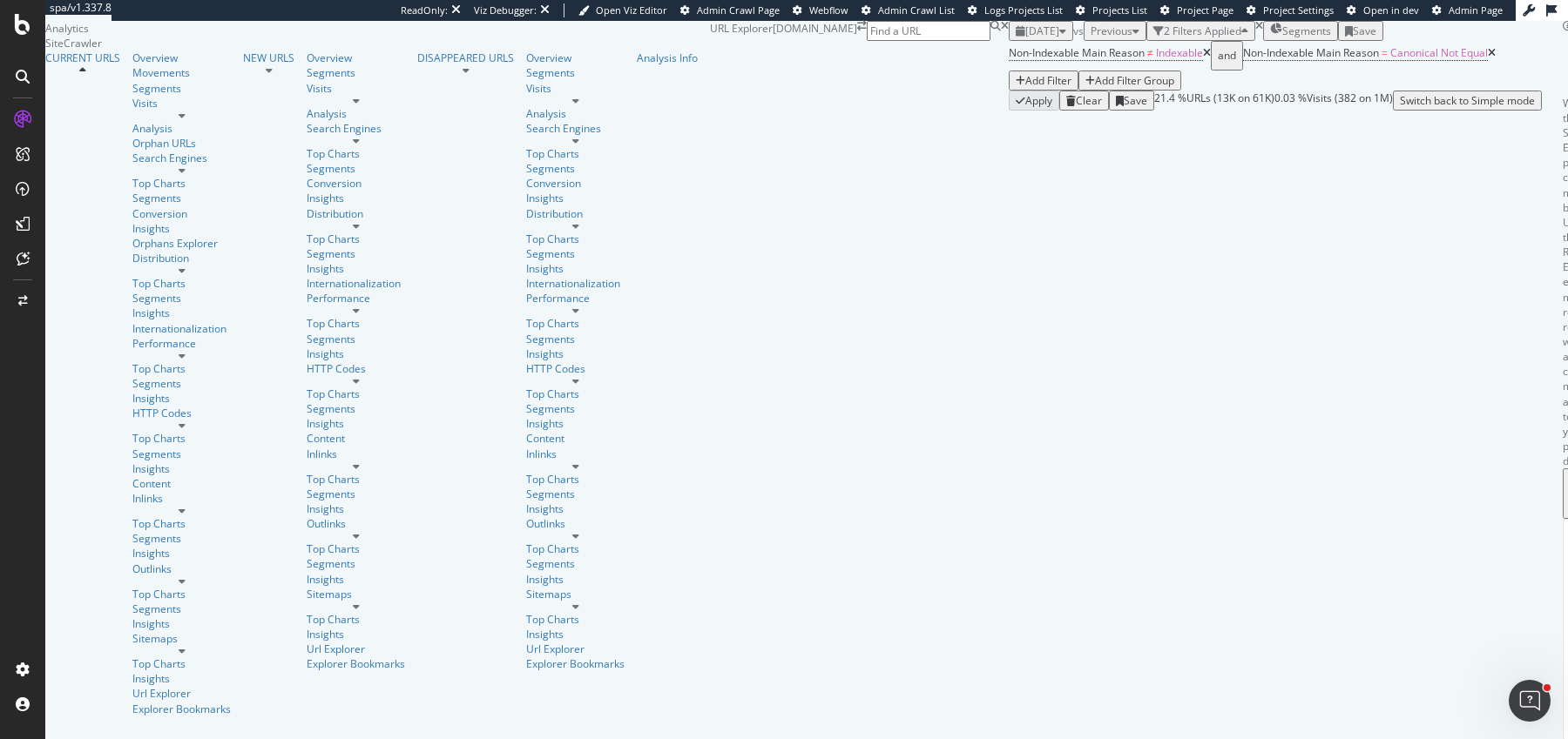
scroll to position [266, 0]
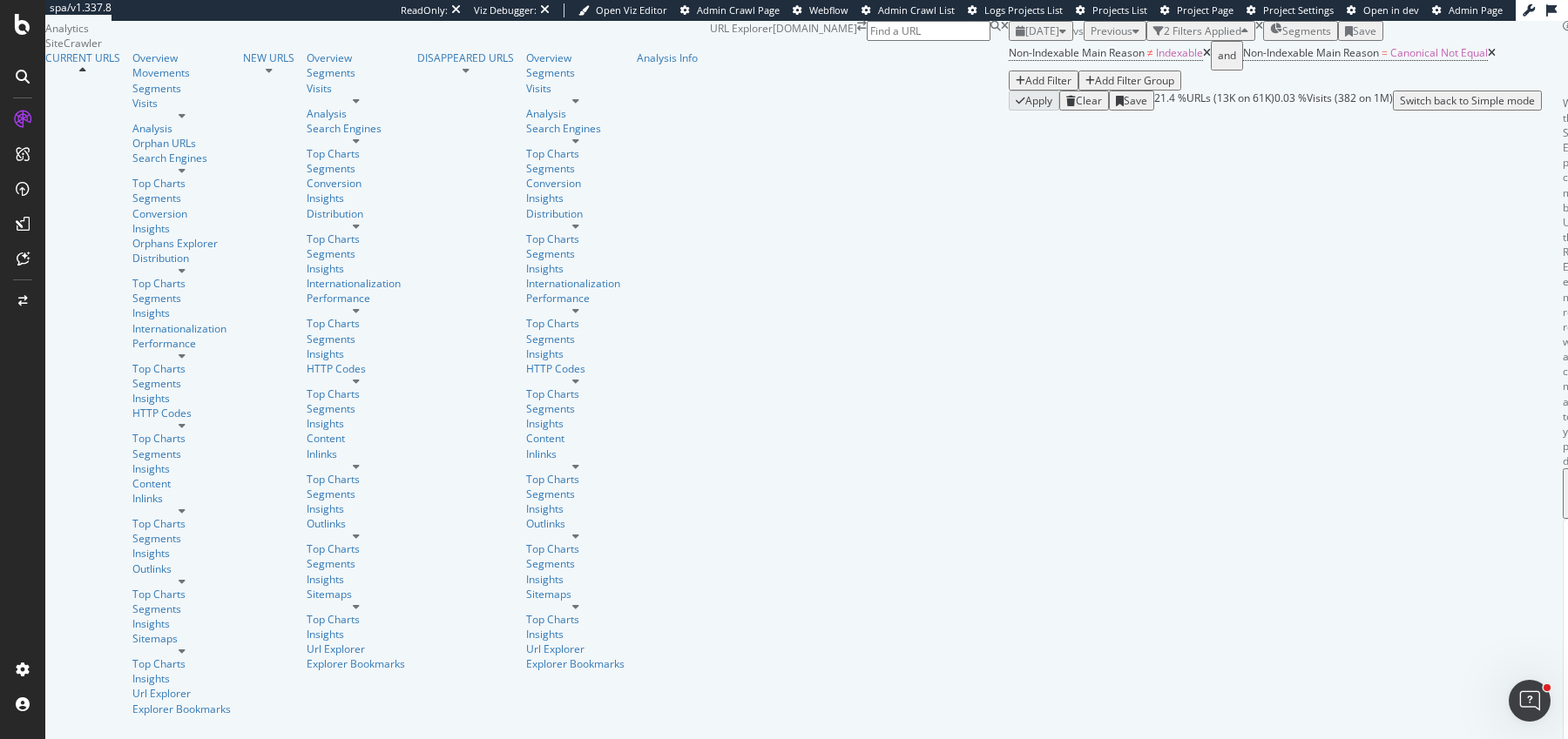
drag, startPoint x: 231, startPoint y: 344, endPoint x: 294, endPoint y: 343, distance: 63.0
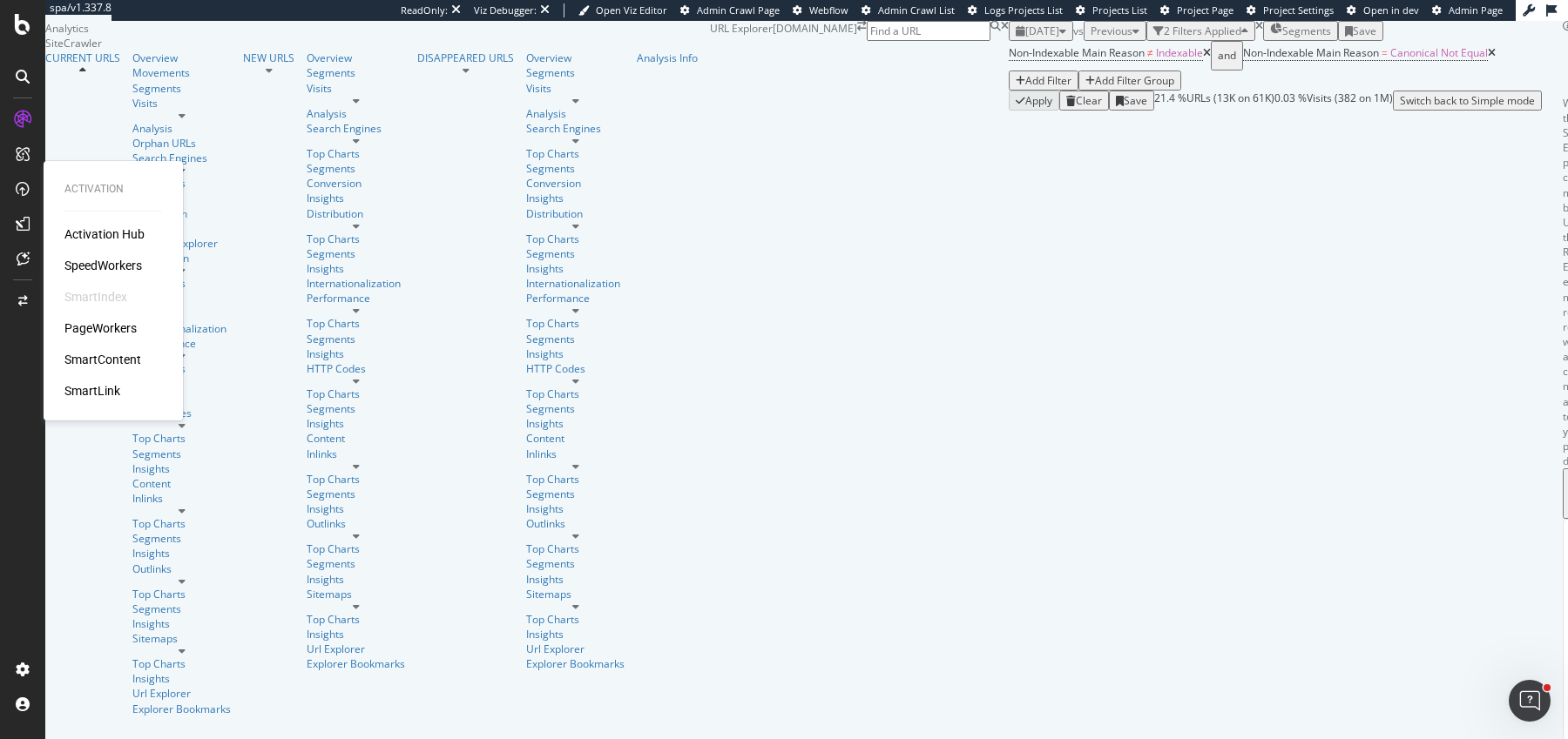
click at [110, 263] on div "SpeedWorkers" at bounding box center [103, 266] width 78 height 17
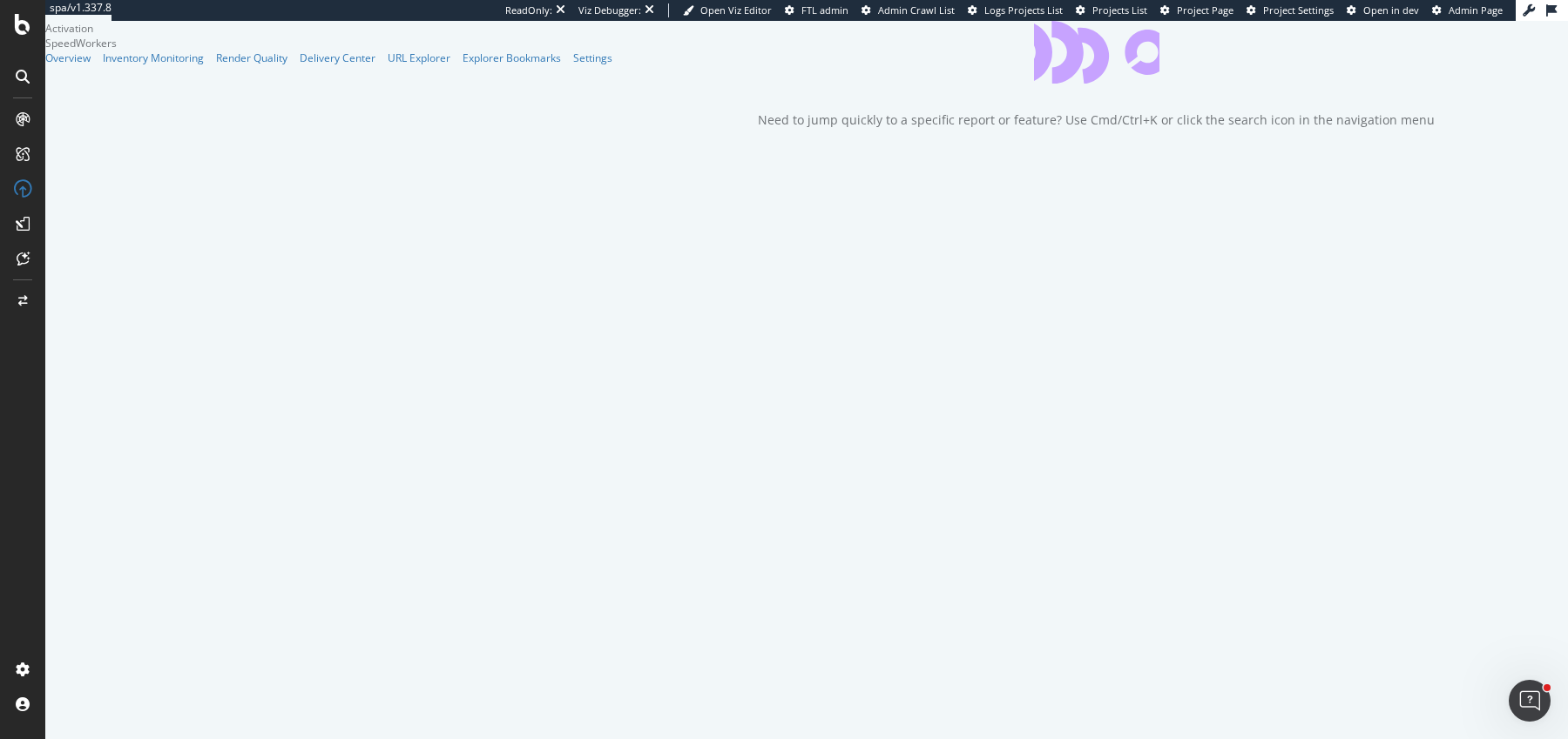
click at [757, 129] on div "Need to jump quickly to a specific report or feature? Use Cmd/Ctrl+K or click t…" at bounding box center [1096, 120] width 676 height 17
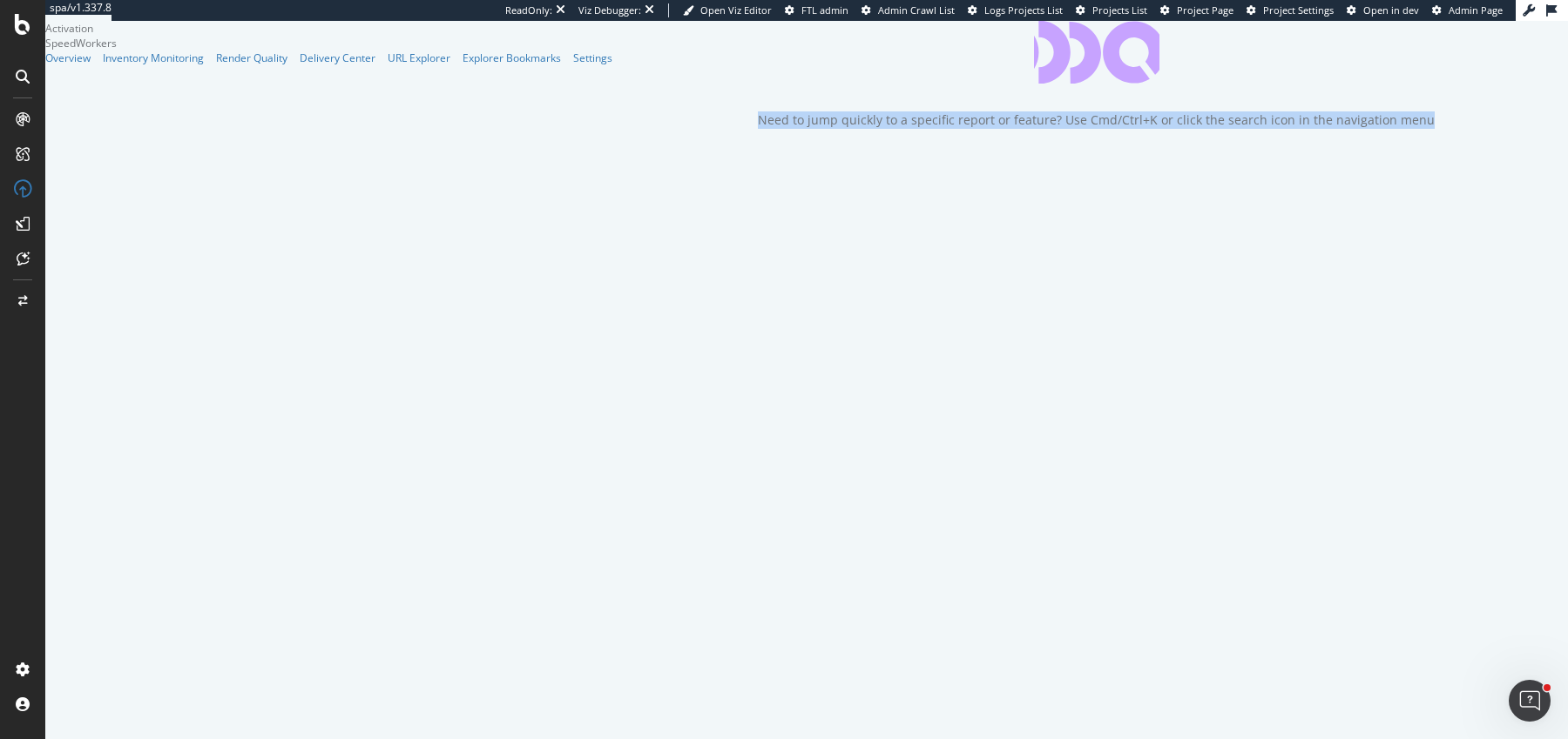
click at [757, 129] on div "Need to jump quickly to a specific report or feature? Use Cmd/Ctrl+K or click t…" at bounding box center [1096, 120] width 676 height 17
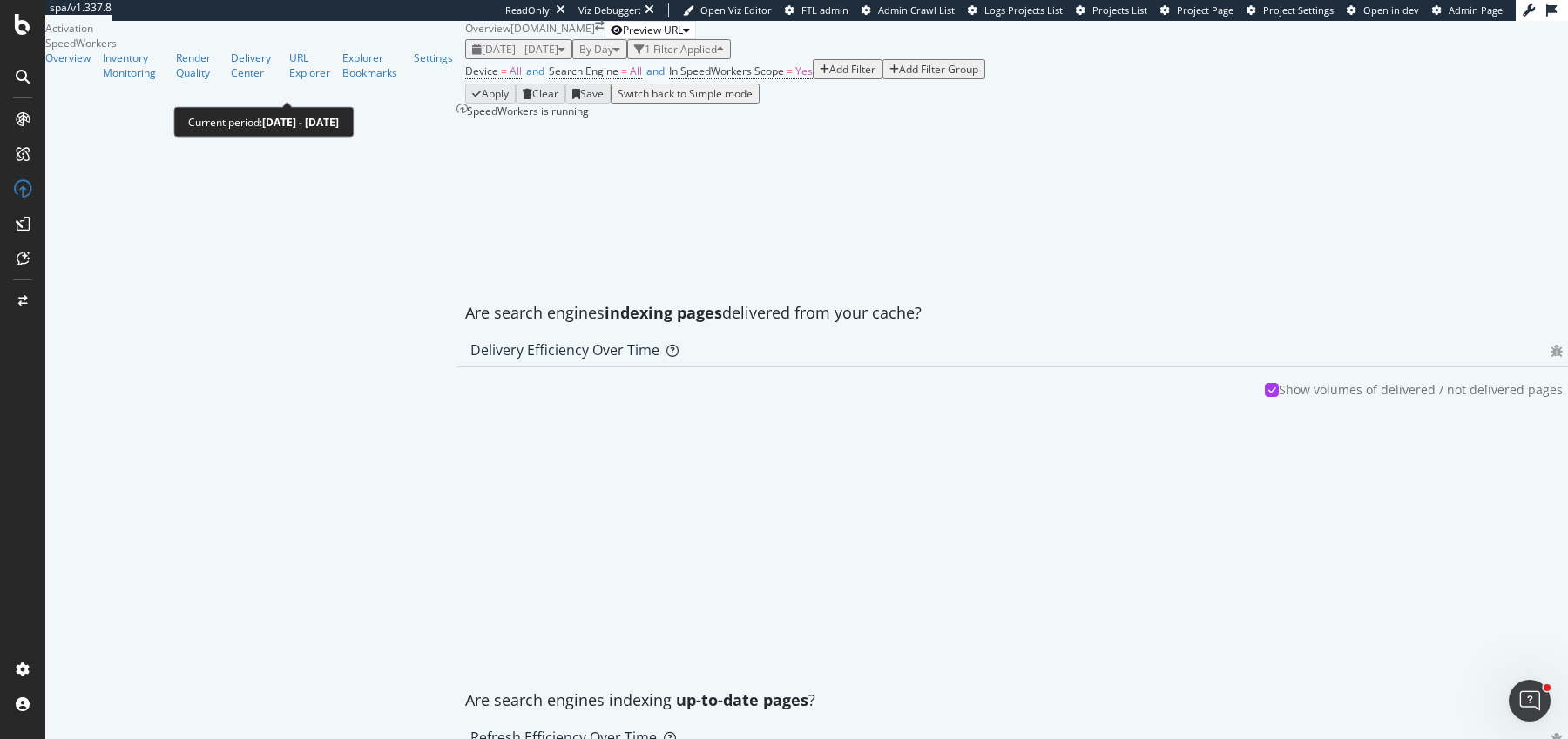
click at [472, 57] on div "[DATE] - [DATE]" at bounding box center [519, 49] width 93 height 15
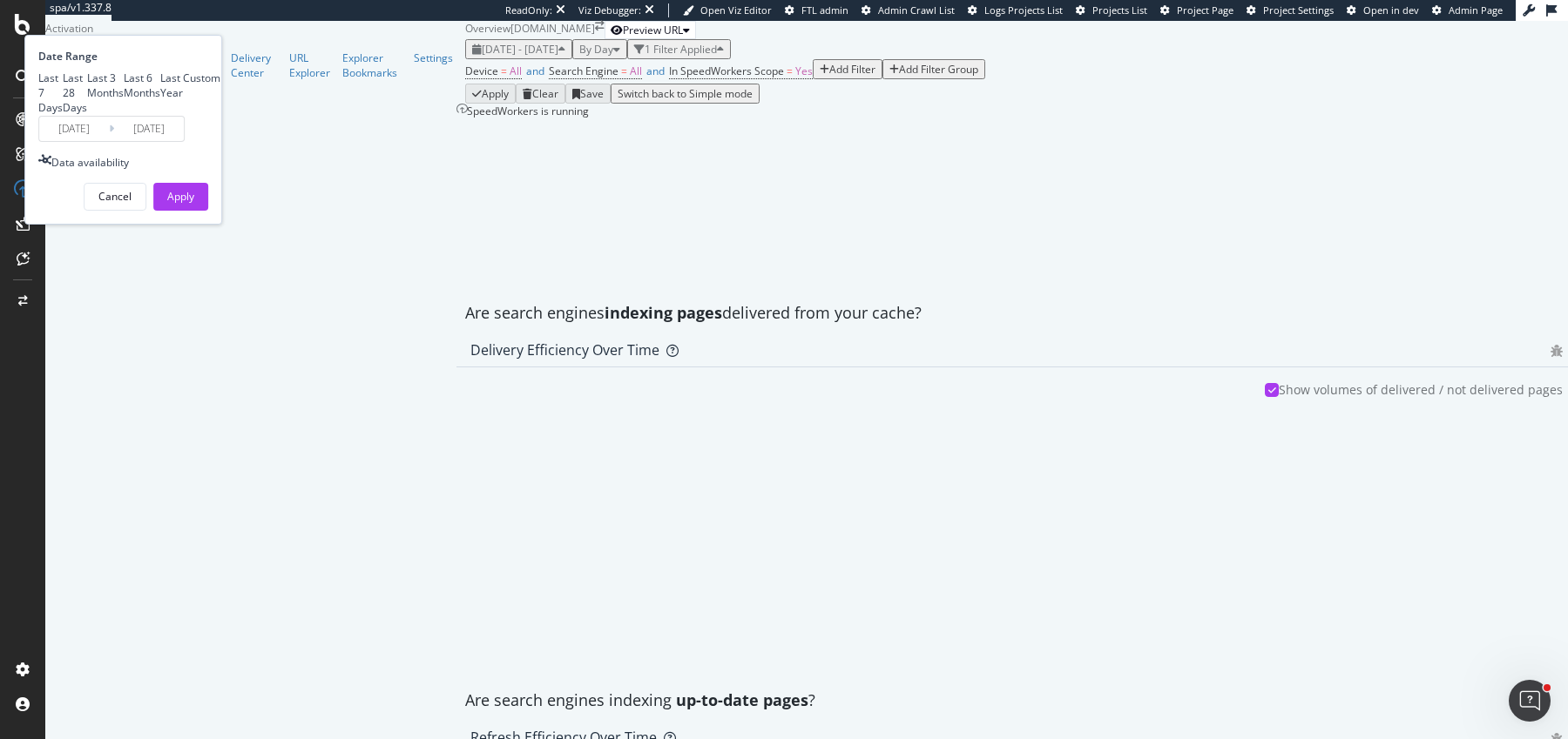
click at [124, 100] on div "Last 3 Months" at bounding box center [105, 85] width 37 height 30
type input "[DATE]"
click at [194, 210] on div "Apply" at bounding box center [180, 197] width 27 height 26
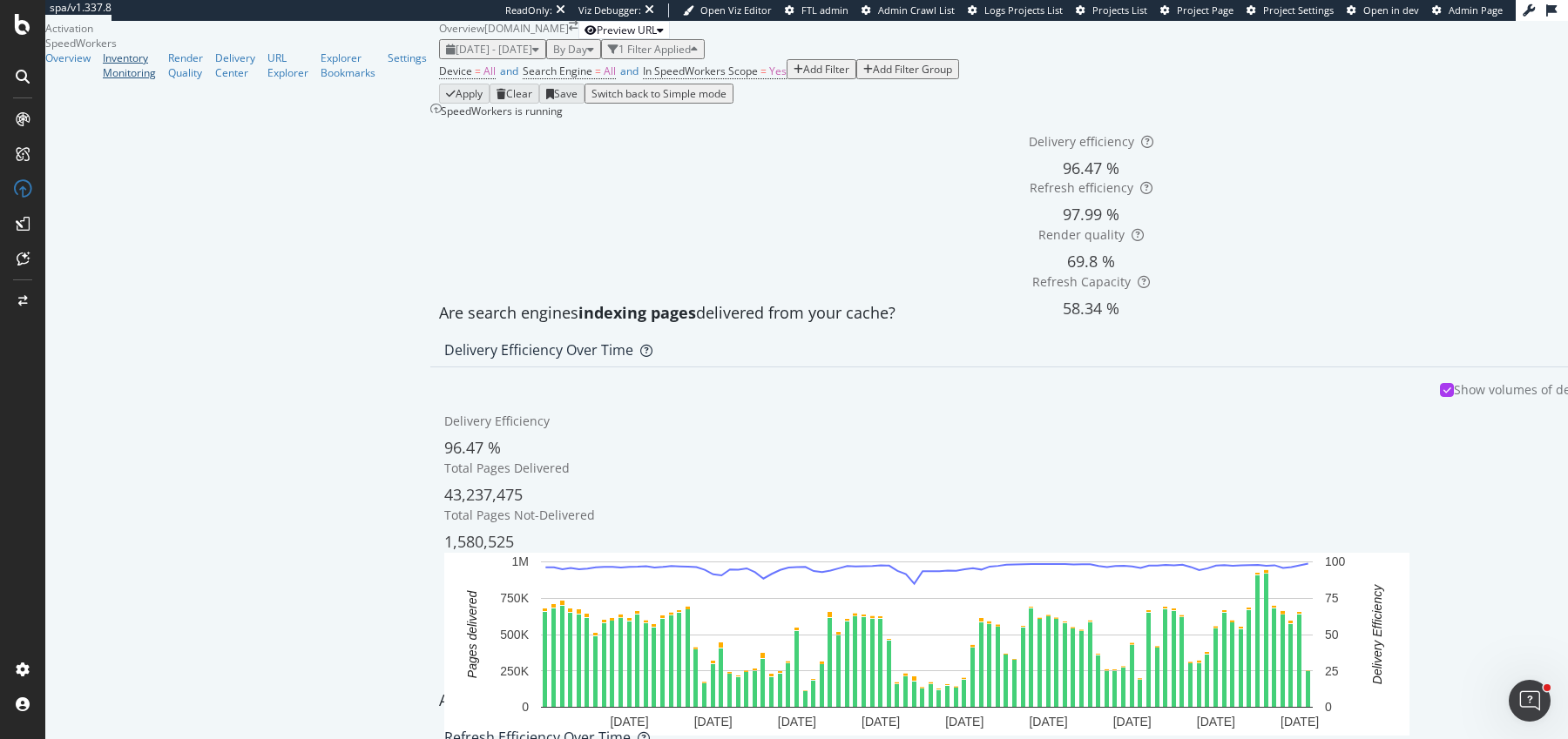
click at [106, 80] on div "Inventory Monitoring" at bounding box center [129, 65] width 53 height 30
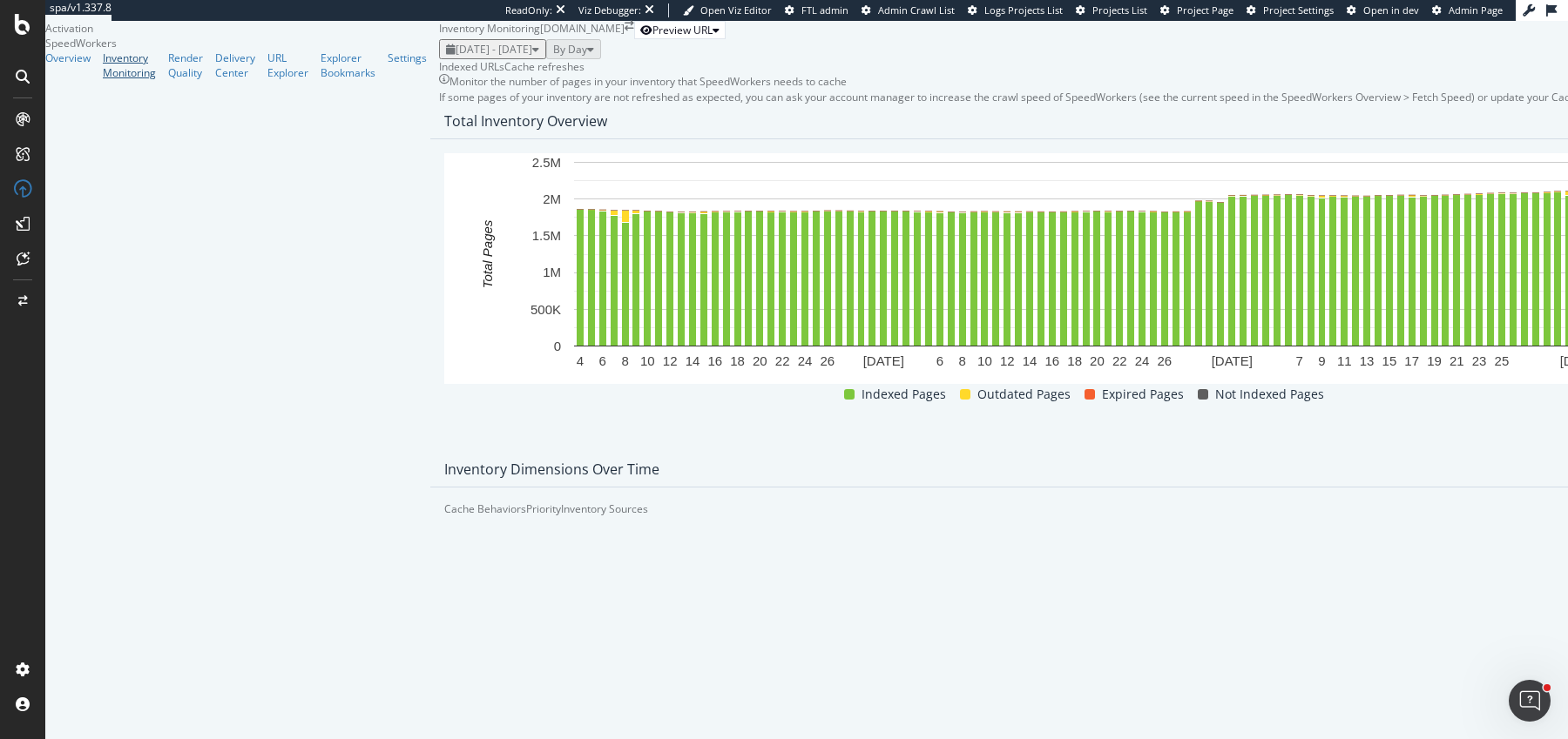
scroll to position [21, 0]
click at [168, 80] on div "Render Quality" at bounding box center [186, 65] width 35 height 30
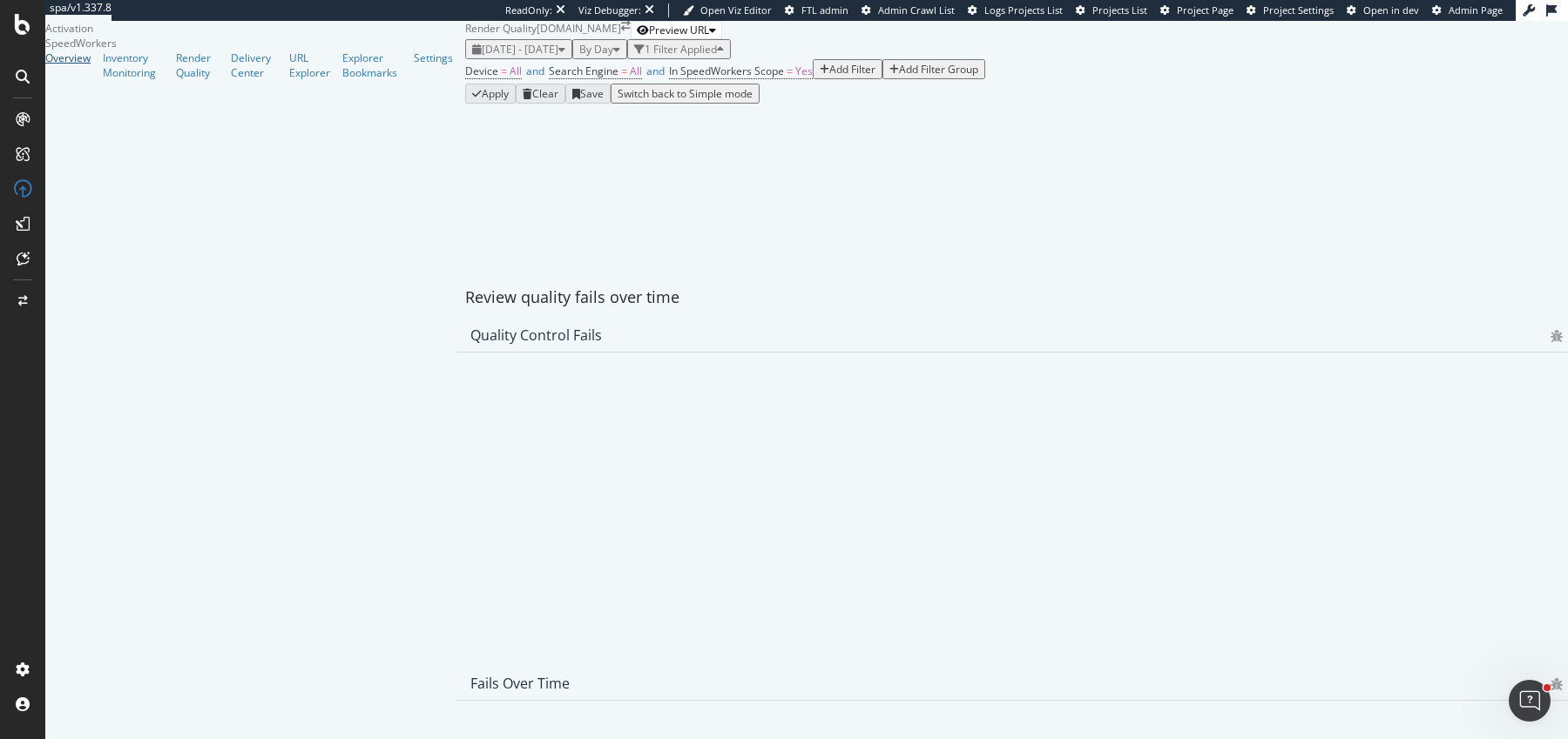
click at [72, 65] on div "Overview" at bounding box center [68, 58] width 45 height 15
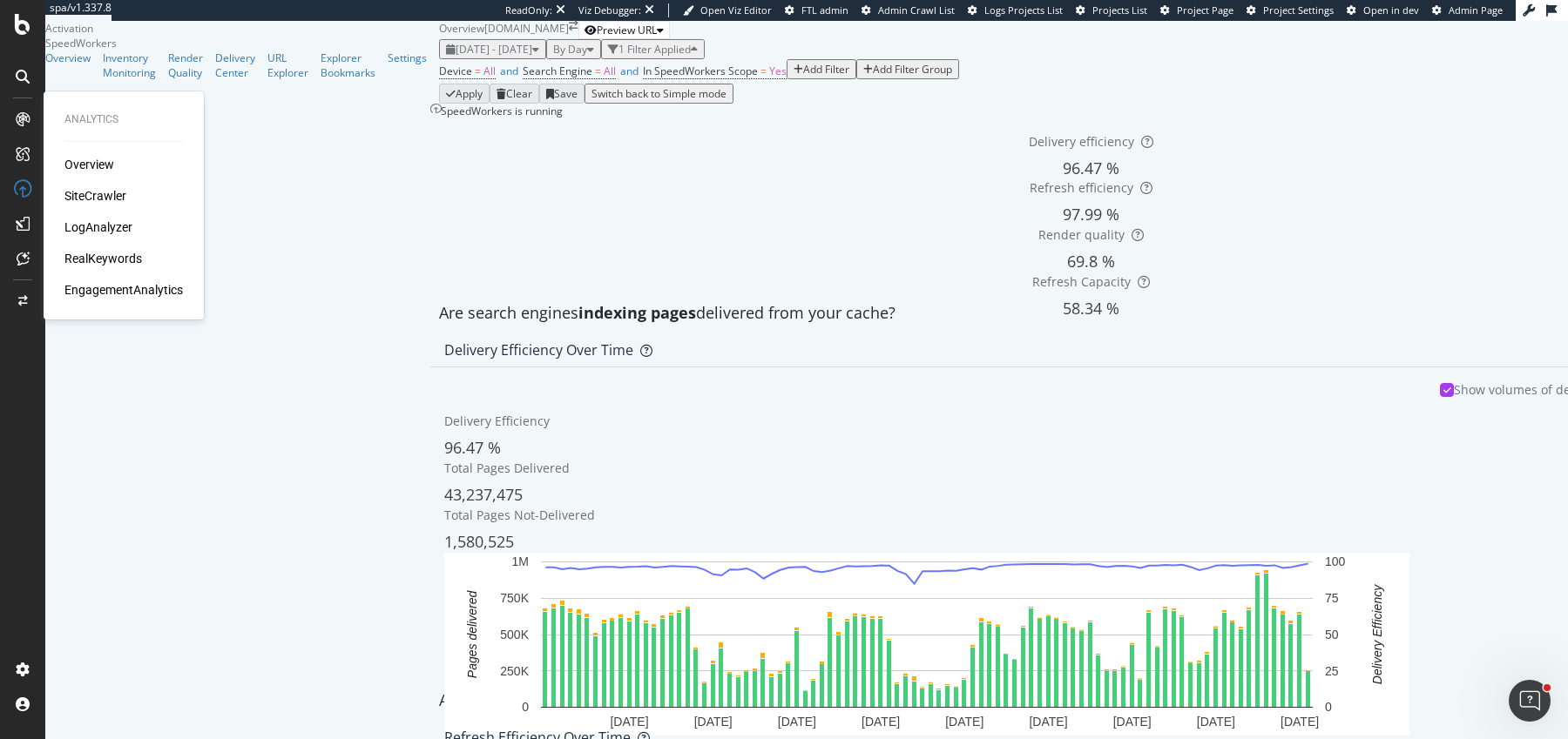
click at [85, 254] on div "RealKeywords" at bounding box center [103, 259] width 78 height 17
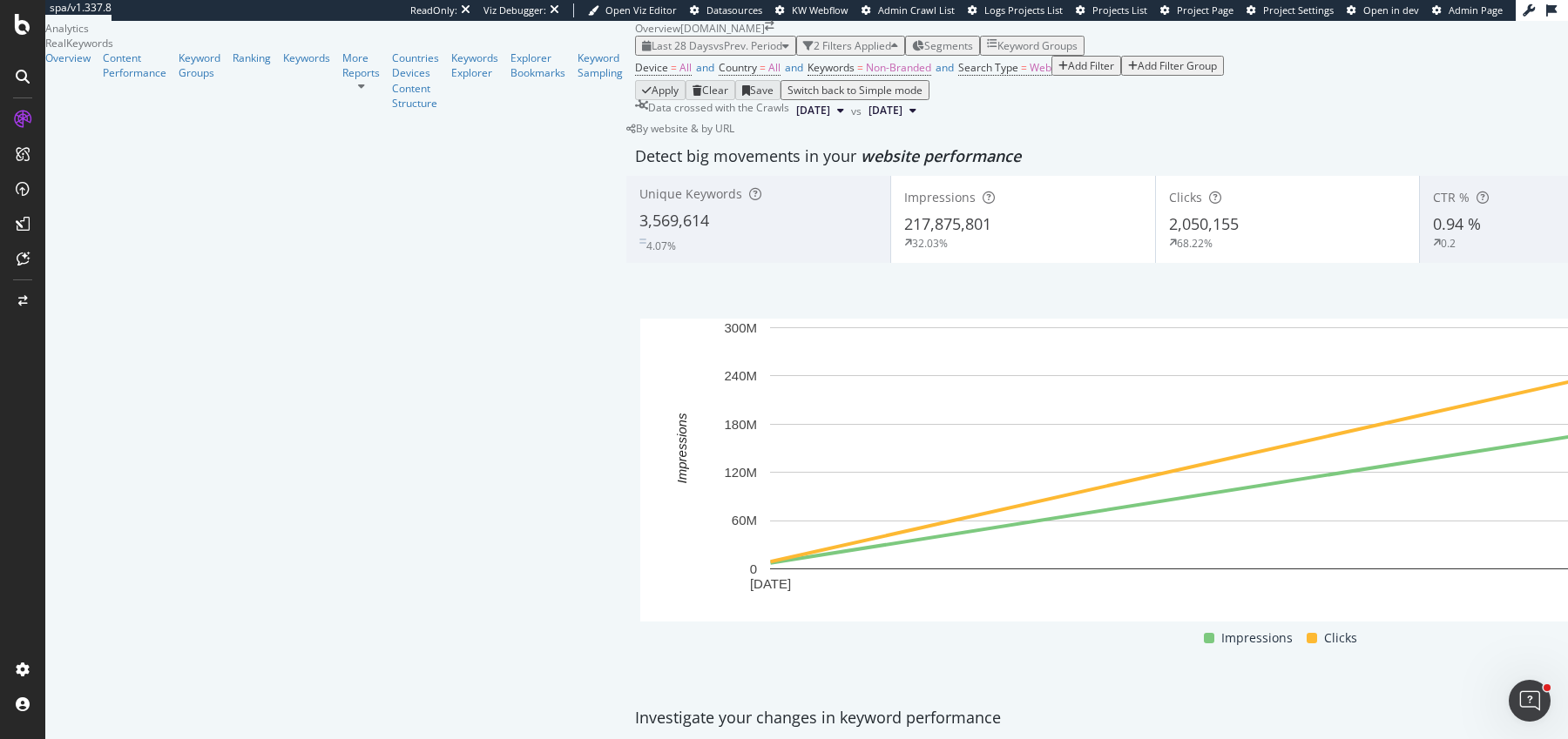
click at [802, 56] on div "Last 28 Days vs Prev. Period 2 Filters Applied Segments Keyword Groups" at bounding box center [1286, 45] width 1304 height 20
